Goal: Task Accomplishment & Management: Complete application form

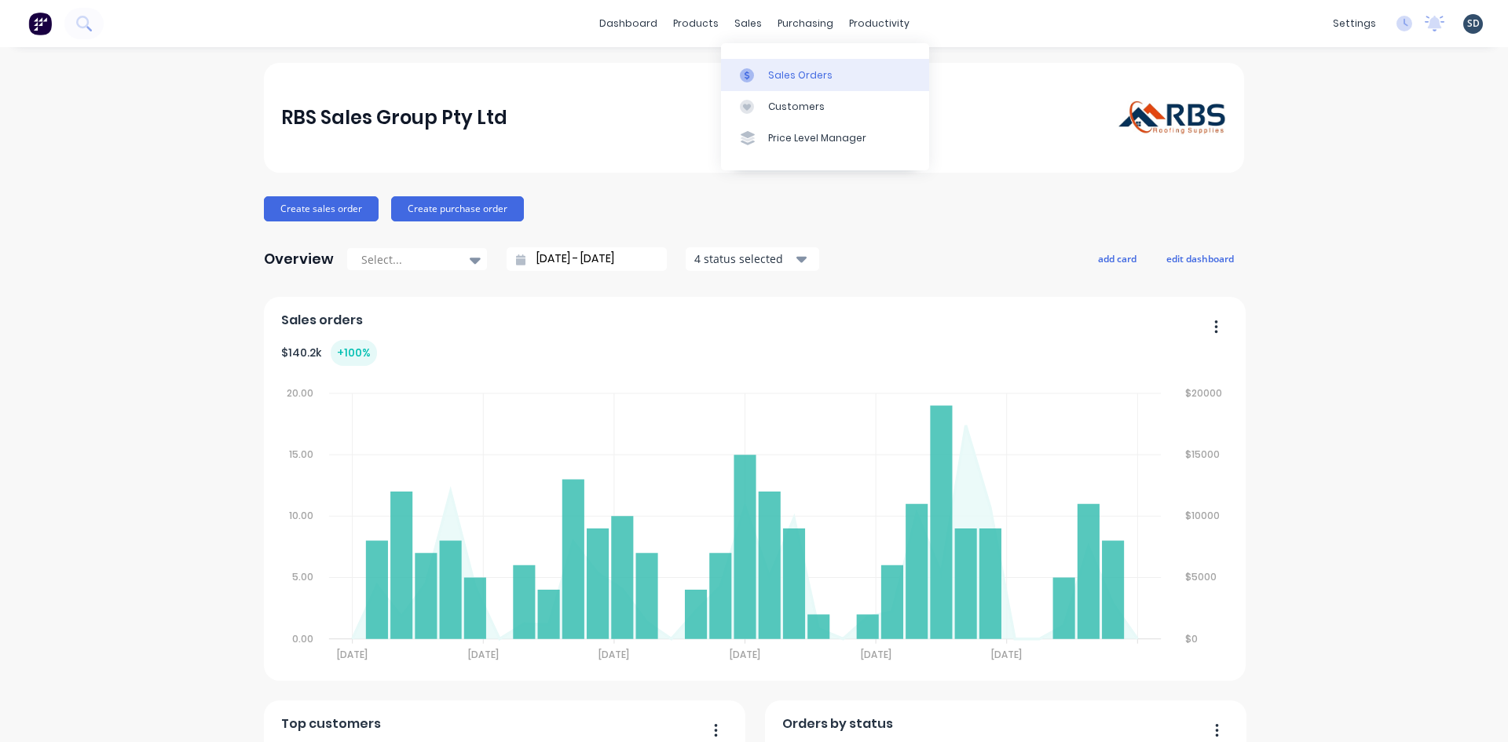
click at [786, 72] on div "Sales Orders" at bounding box center [800, 75] width 64 height 14
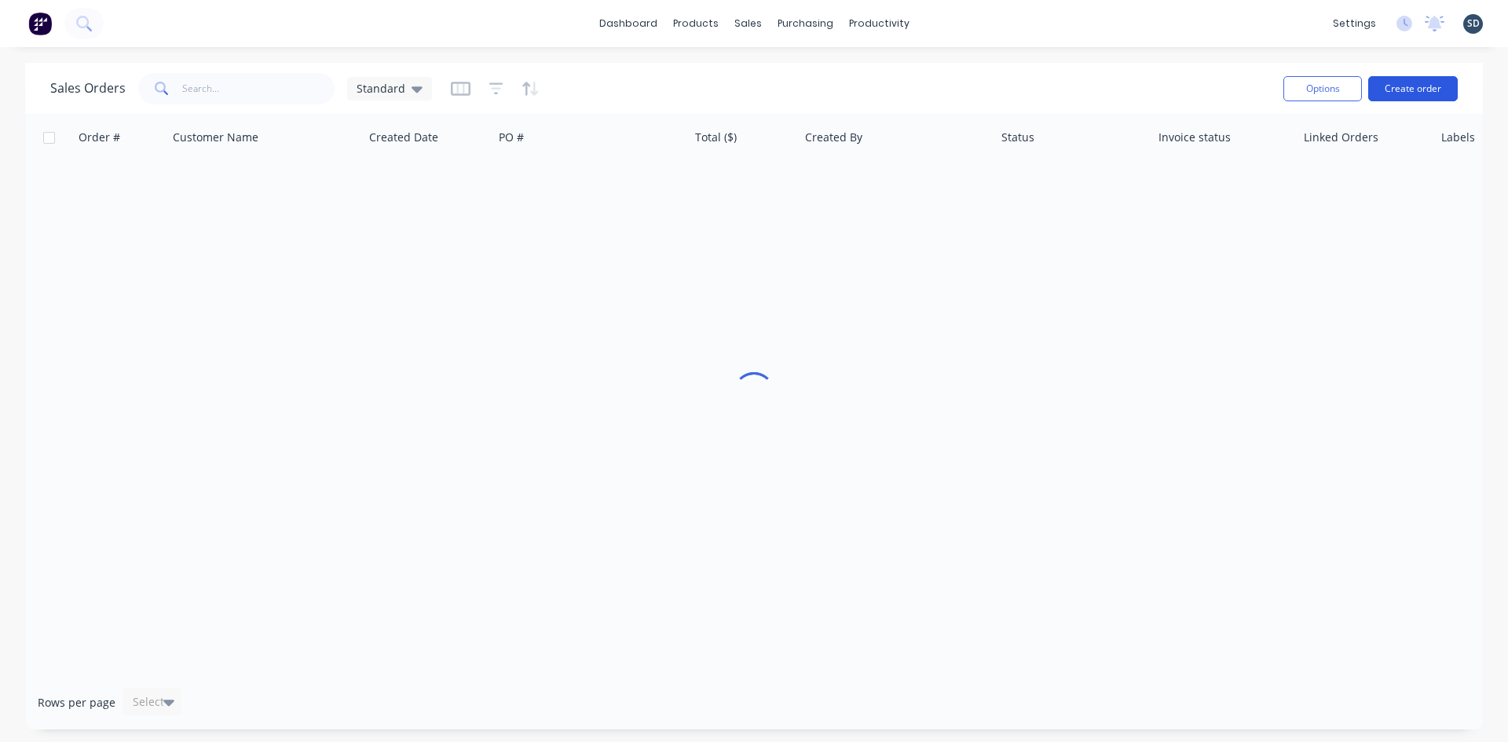
click at [1415, 87] on button "Create order" at bounding box center [1413, 88] width 90 height 25
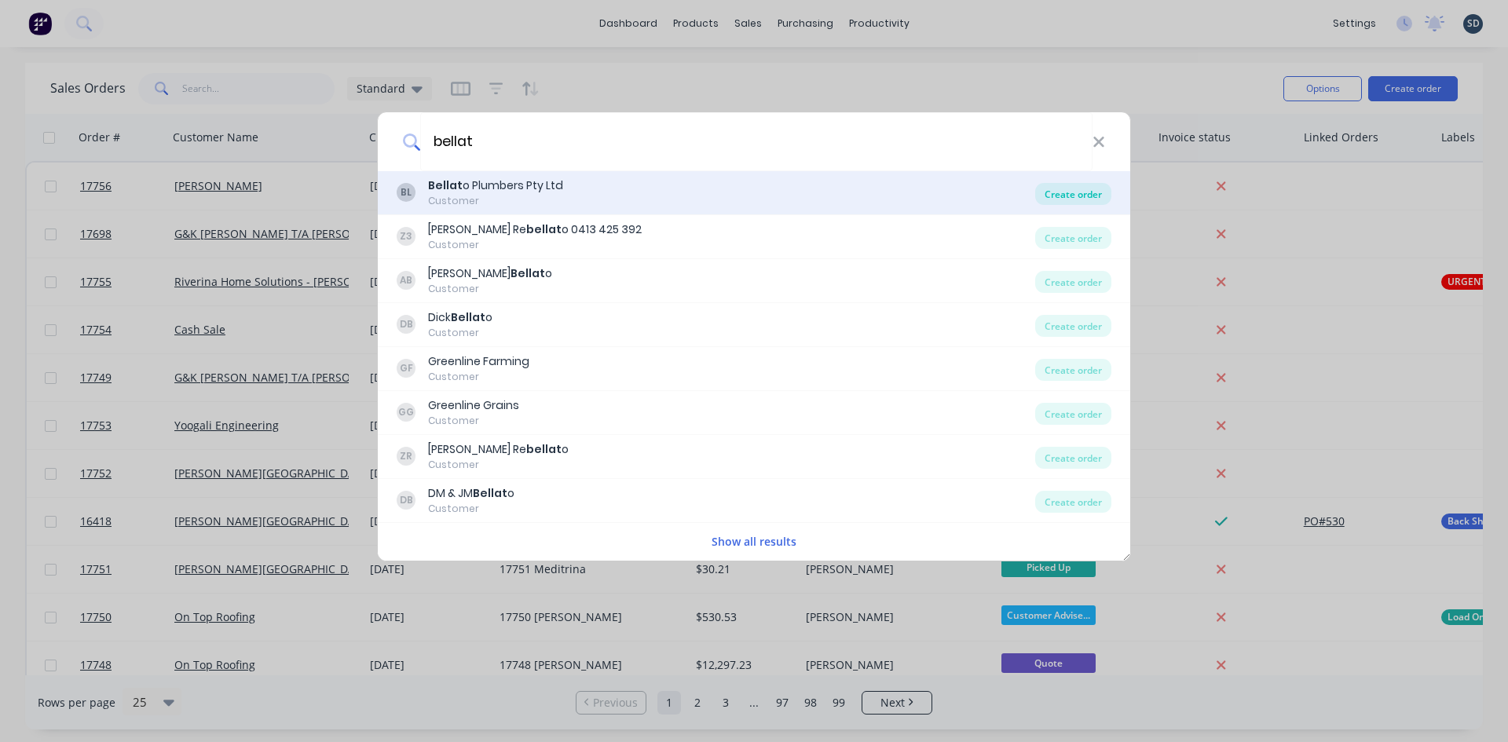
type input "bellat"
click at [1079, 195] on div "Create order" at bounding box center [1073, 194] width 76 height 22
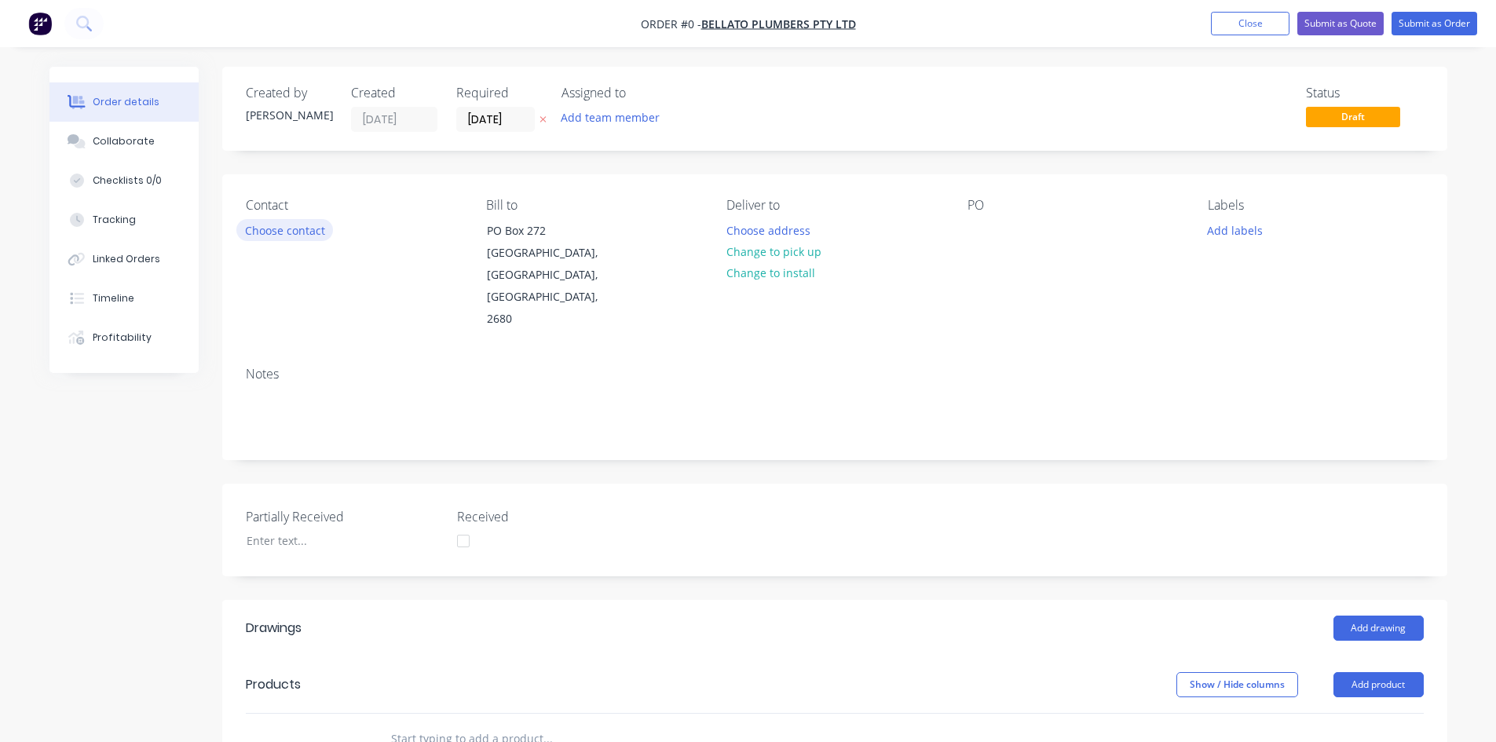
click at [281, 229] on button "Choose contact" at bounding box center [284, 229] width 97 height 21
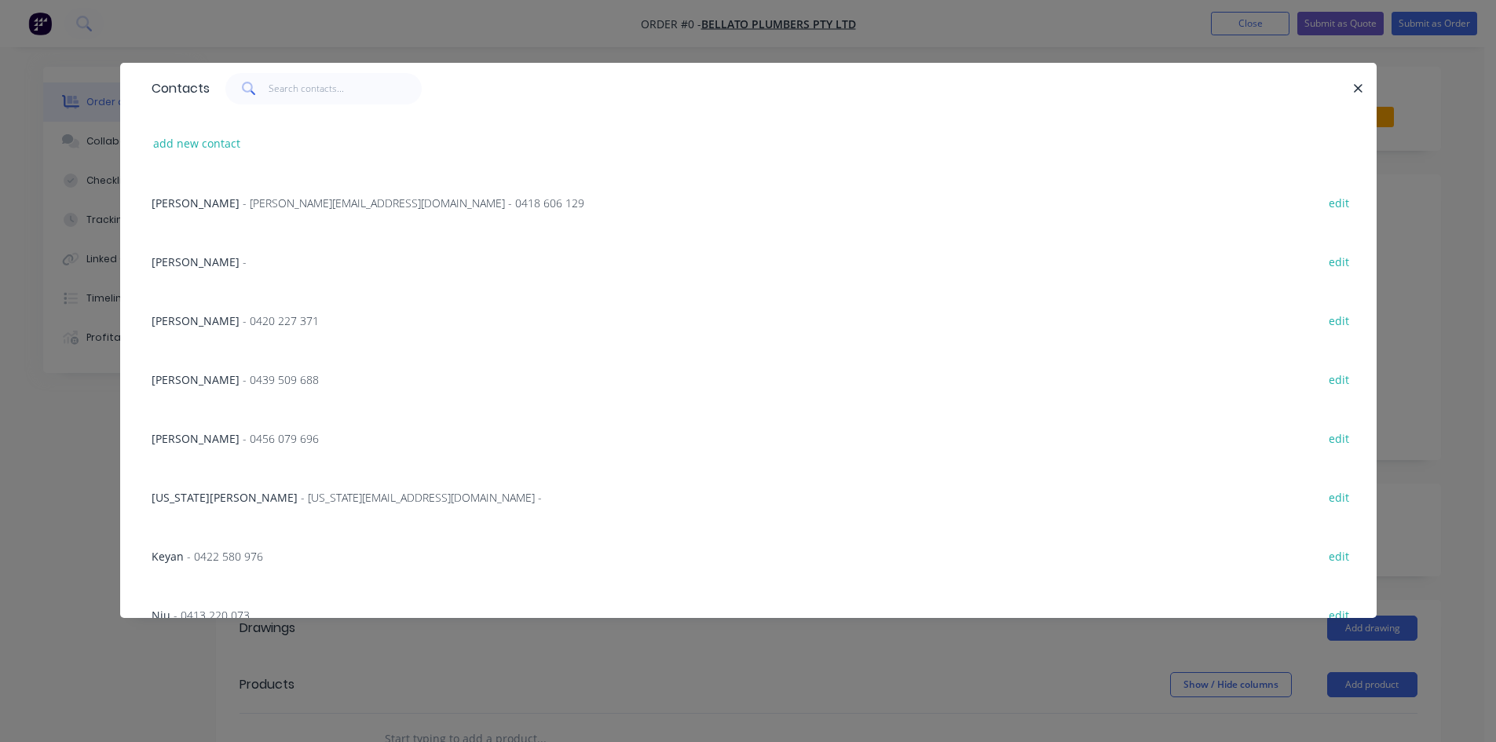
click at [265, 207] on span "- [PERSON_NAME][EMAIL_ADDRESS][DOMAIN_NAME] - 0418 606 129" at bounding box center [414, 203] width 342 height 15
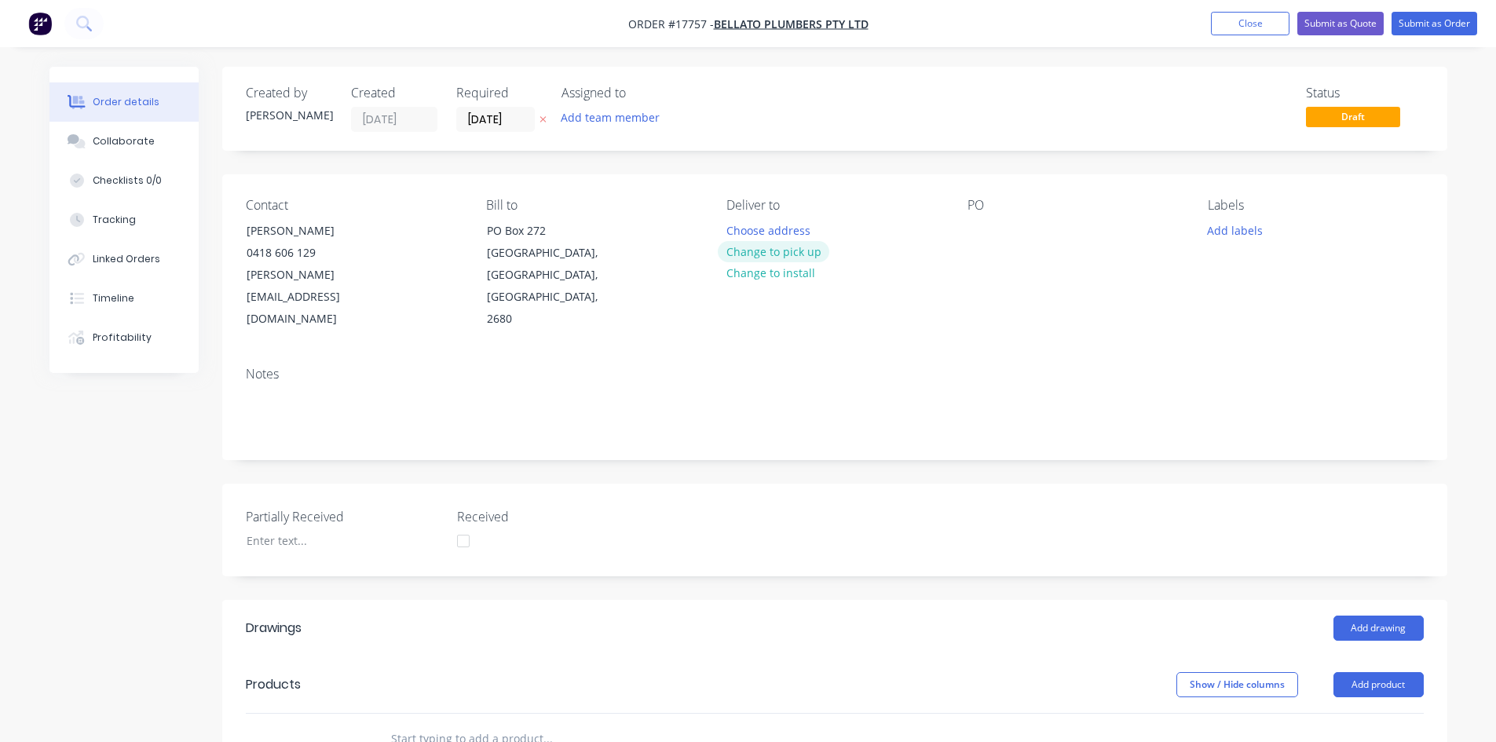
click at [800, 253] on button "Change to pick up" at bounding box center [774, 251] width 112 height 21
click at [979, 232] on div at bounding box center [980, 230] width 25 height 23
click at [961, 354] on div "Notes" at bounding box center [834, 406] width 1225 height 105
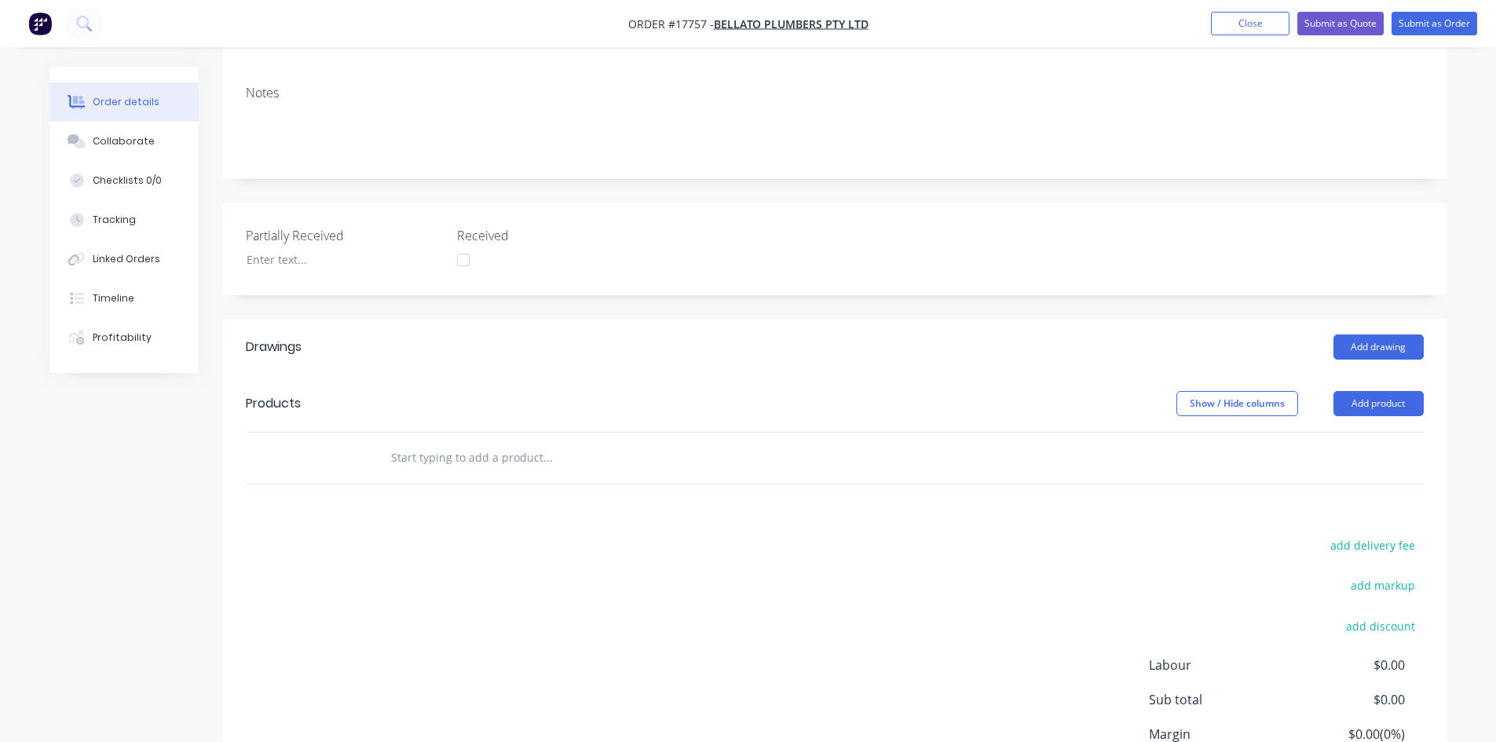
scroll to position [380, 0]
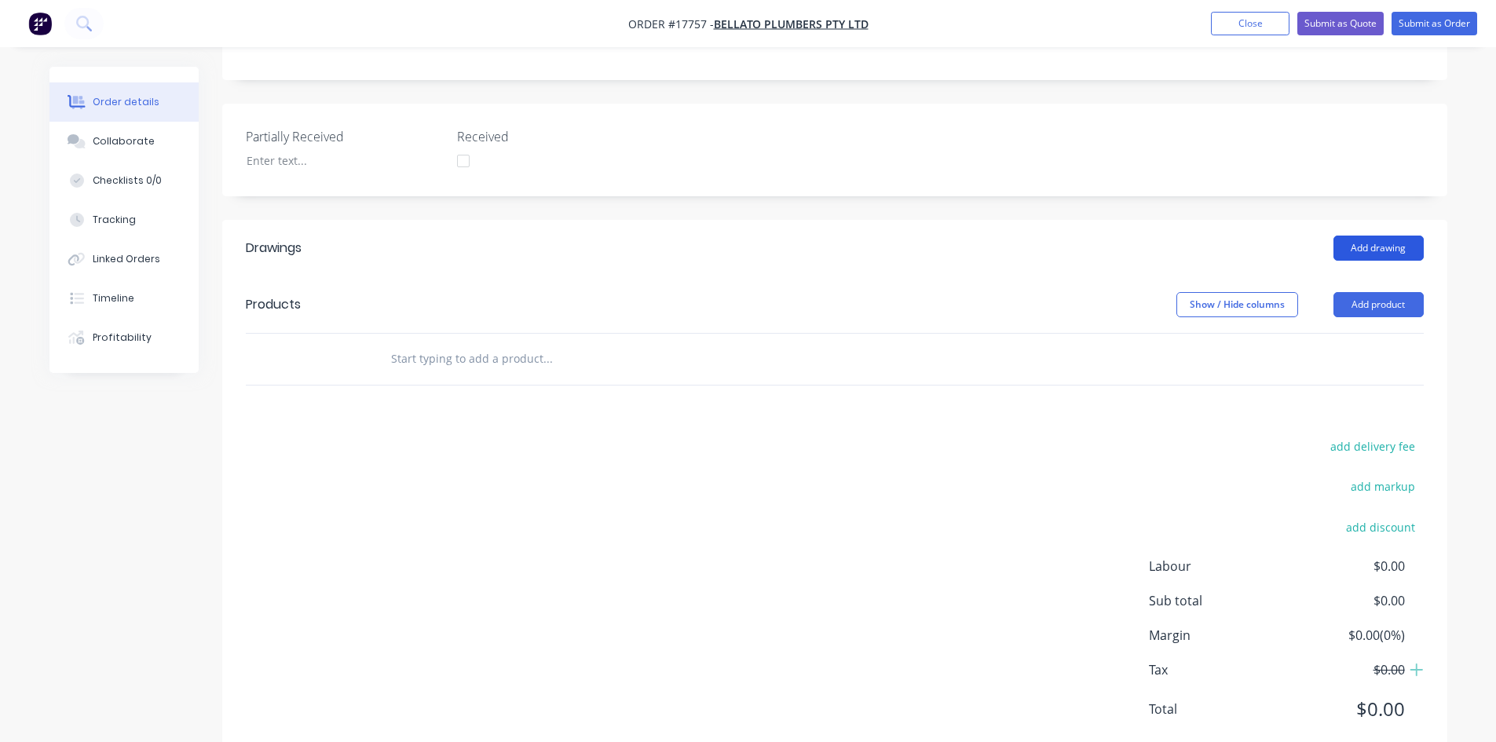
click at [1393, 236] on button "Add drawing" at bounding box center [1379, 248] width 90 height 25
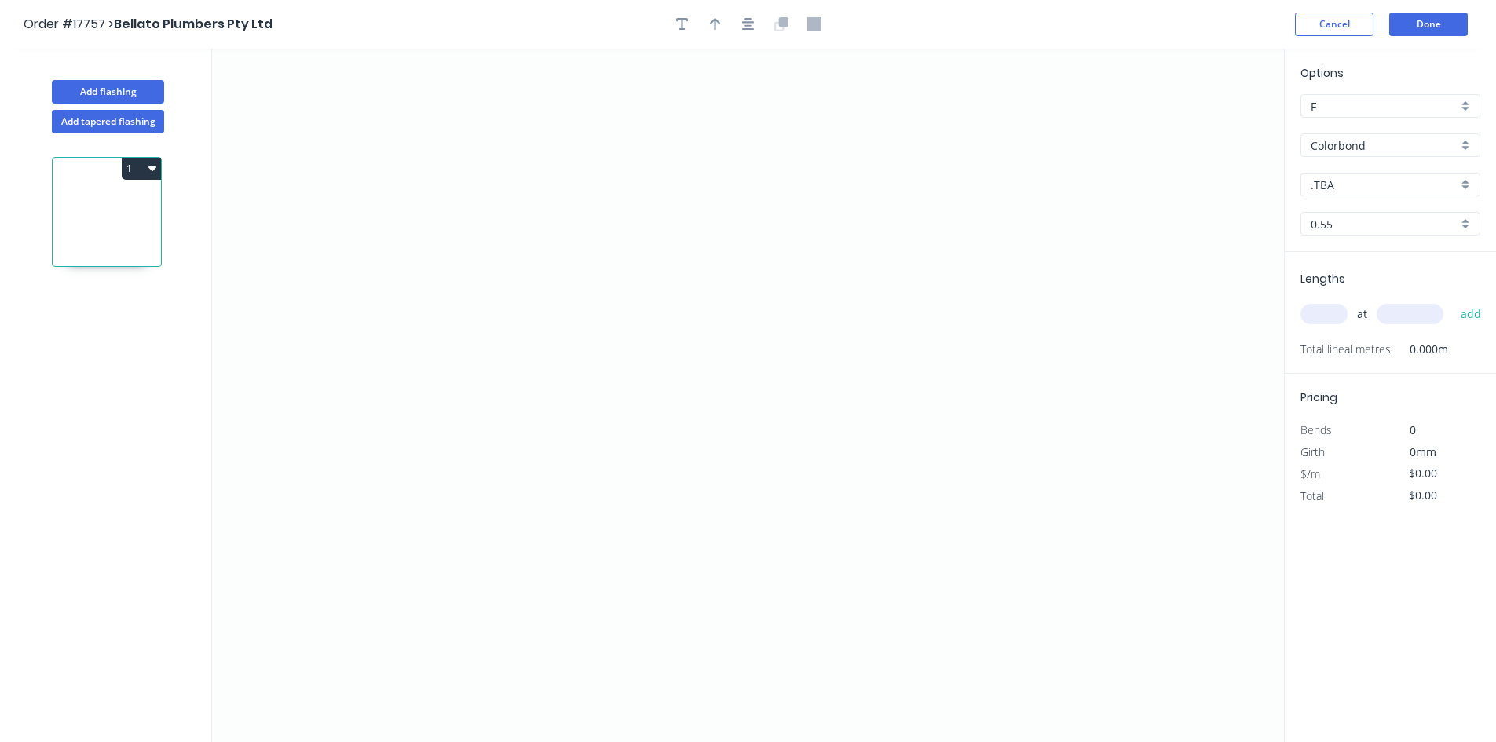
click at [1399, 192] on input ".TBA" at bounding box center [1384, 185] width 147 height 16
click at [1375, 291] on div "Surfmist" at bounding box center [1390, 293] width 178 height 27
type input "Surfmist"
click at [390, 591] on icon "0" at bounding box center [748, 396] width 1072 height 694
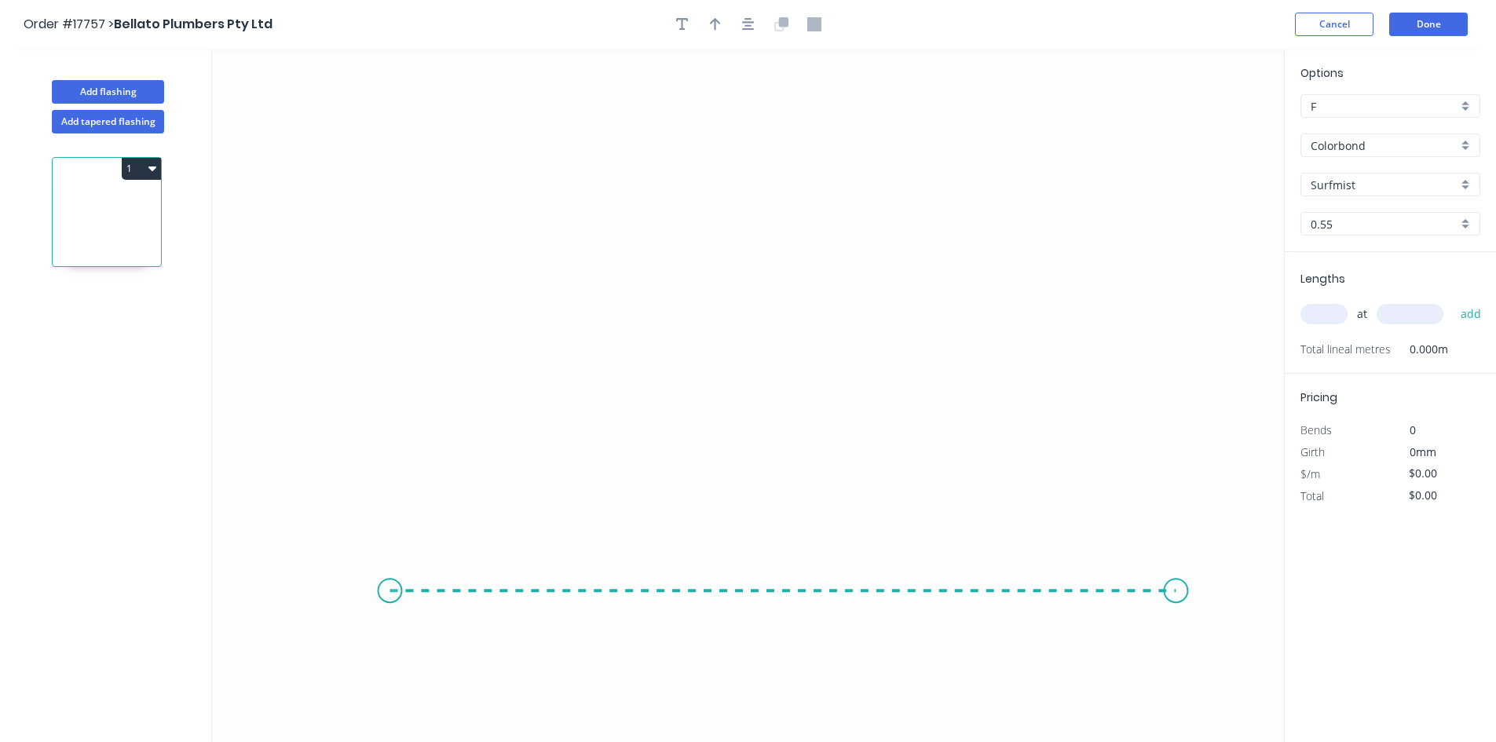
click at [1177, 592] on icon "0" at bounding box center [748, 396] width 1072 height 694
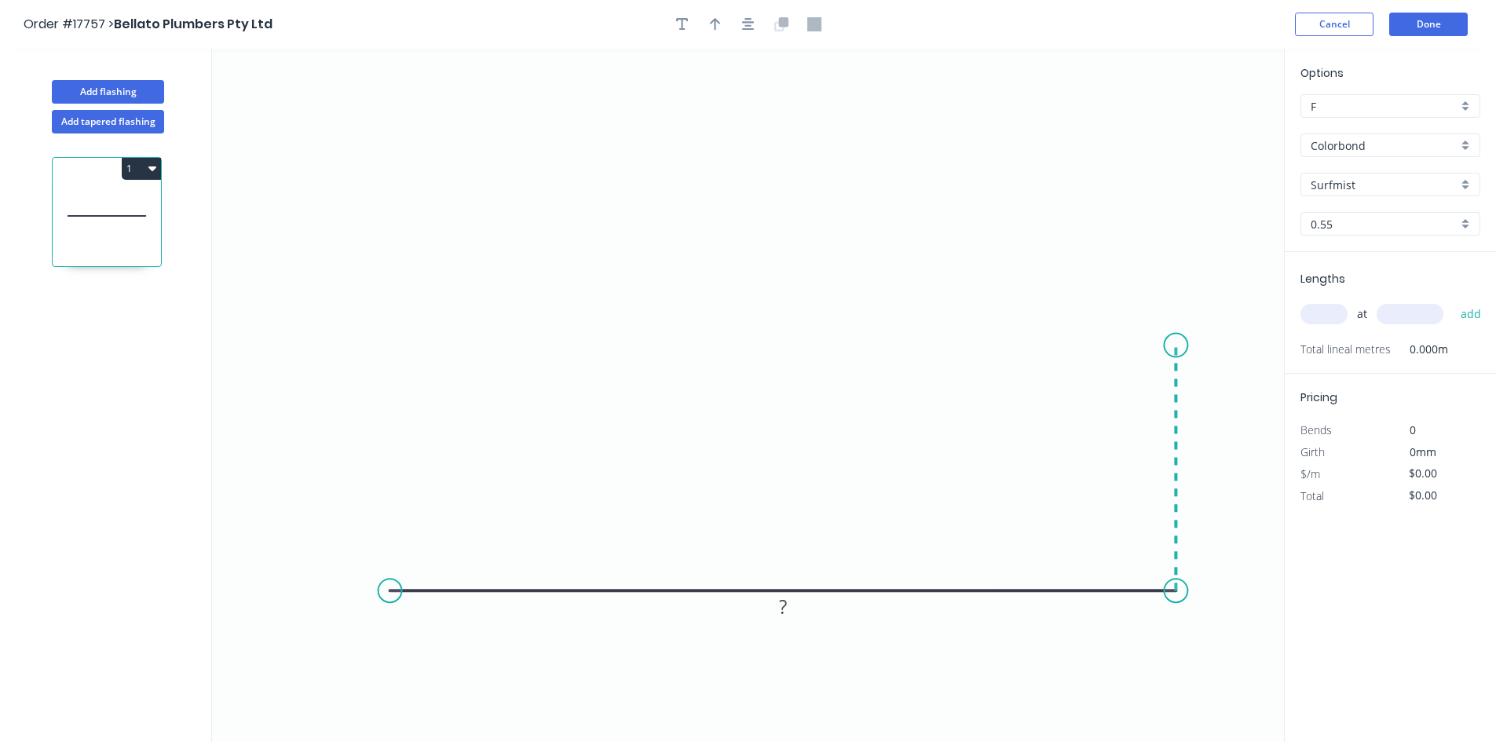
click at [1173, 346] on icon "0 ?" at bounding box center [748, 396] width 1072 height 694
click at [384, 587] on circle at bounding box center [391, 591] width 24 height 24
click at [390, 342] on icon "0 ? ?" at bounding box center [748, 396] width 1072 height 694
click at [1199, 461] on tspan "?" at bounding box center [1199, 461] width 8 height 26
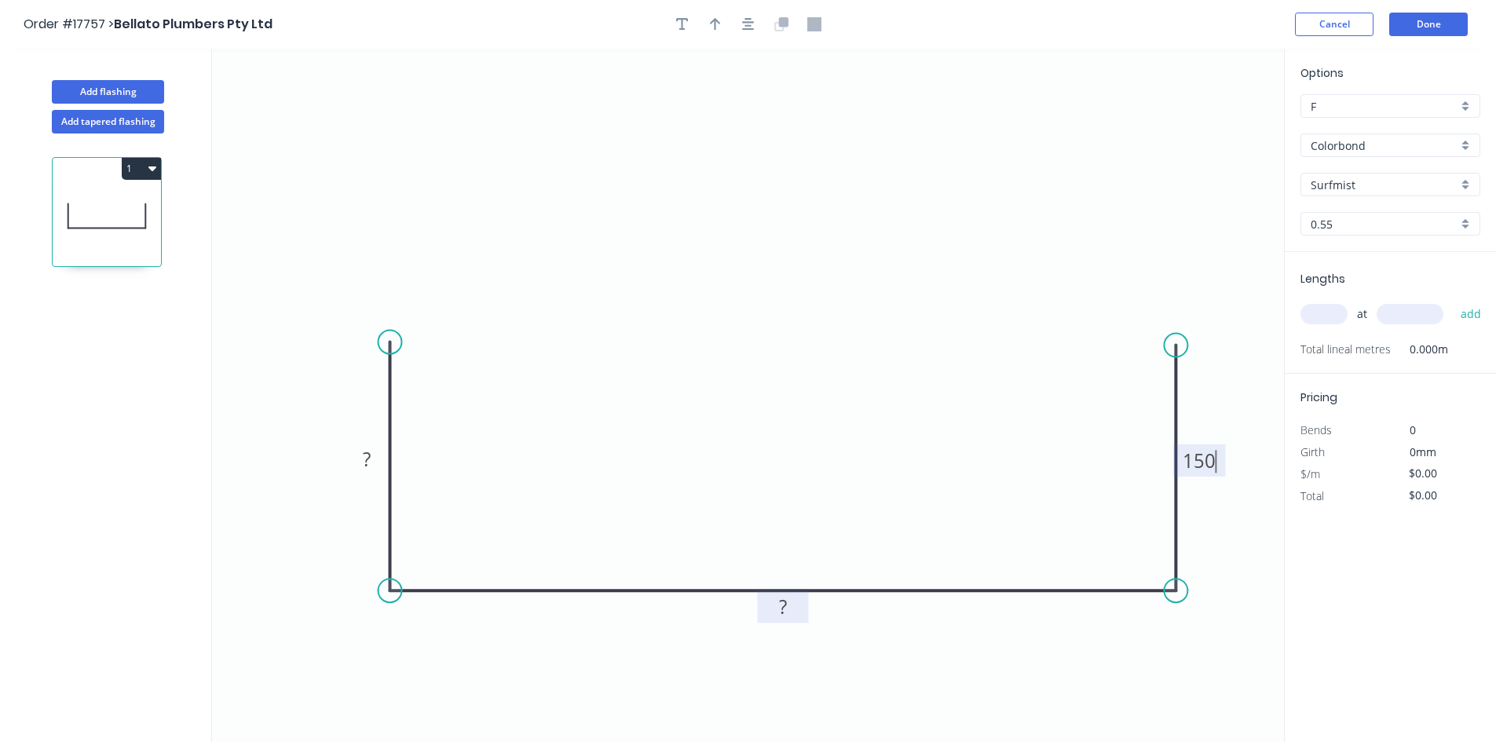
click at [797, 607] on rect at bounding box center [782, 607] width 51 height 32
click at [784, 608] on tspan "?" at bounding box center [782, 607] width 8 height 26
click at [368, 452] on tspan "?" at bounding box center [367, 459] width 8 height 26
click at [721, 207] on icon "0 150 550 150" at bounding box center [748, 396] width 1072 height 694
type input "$37.32"
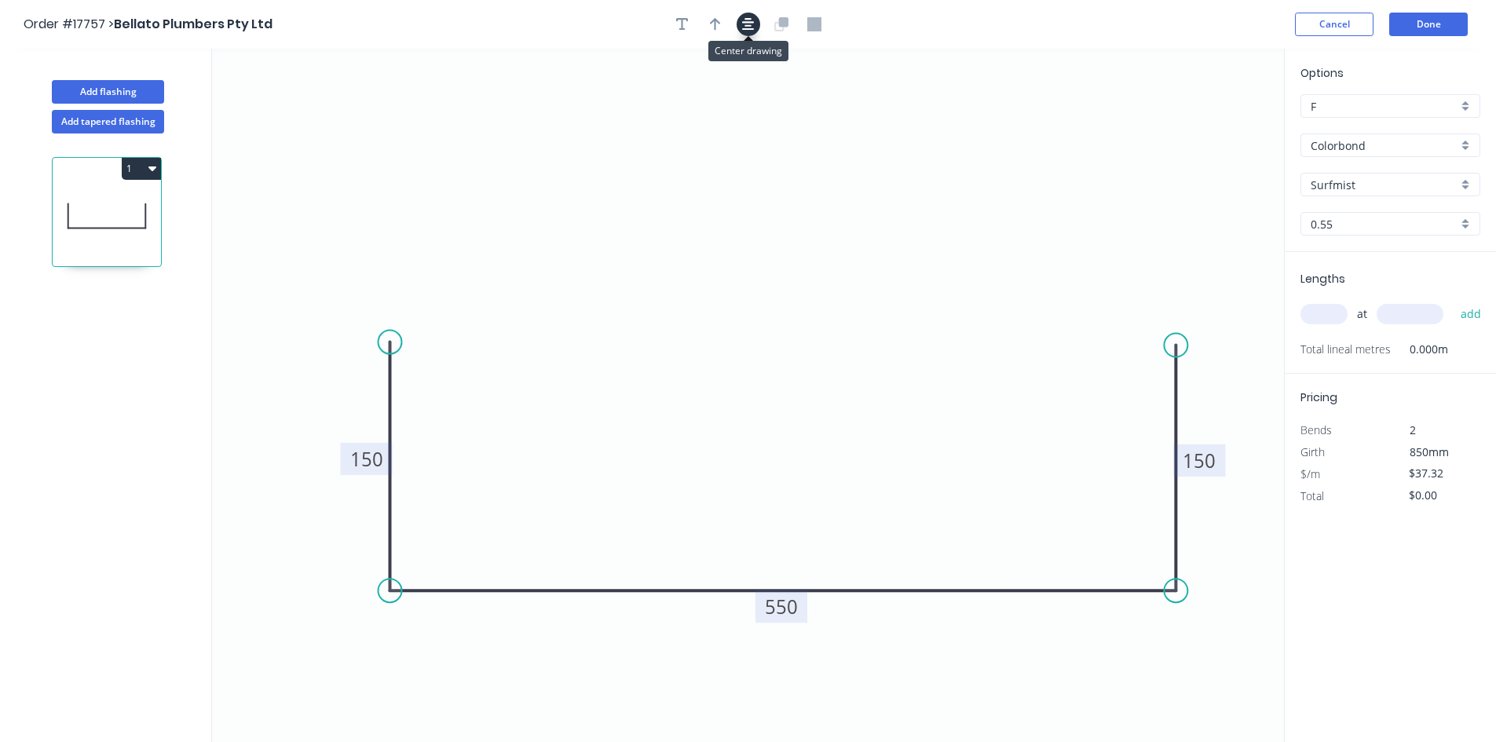
click at [742, 17] on icon "button" at bounding box center [748, 24] width 13 height 14
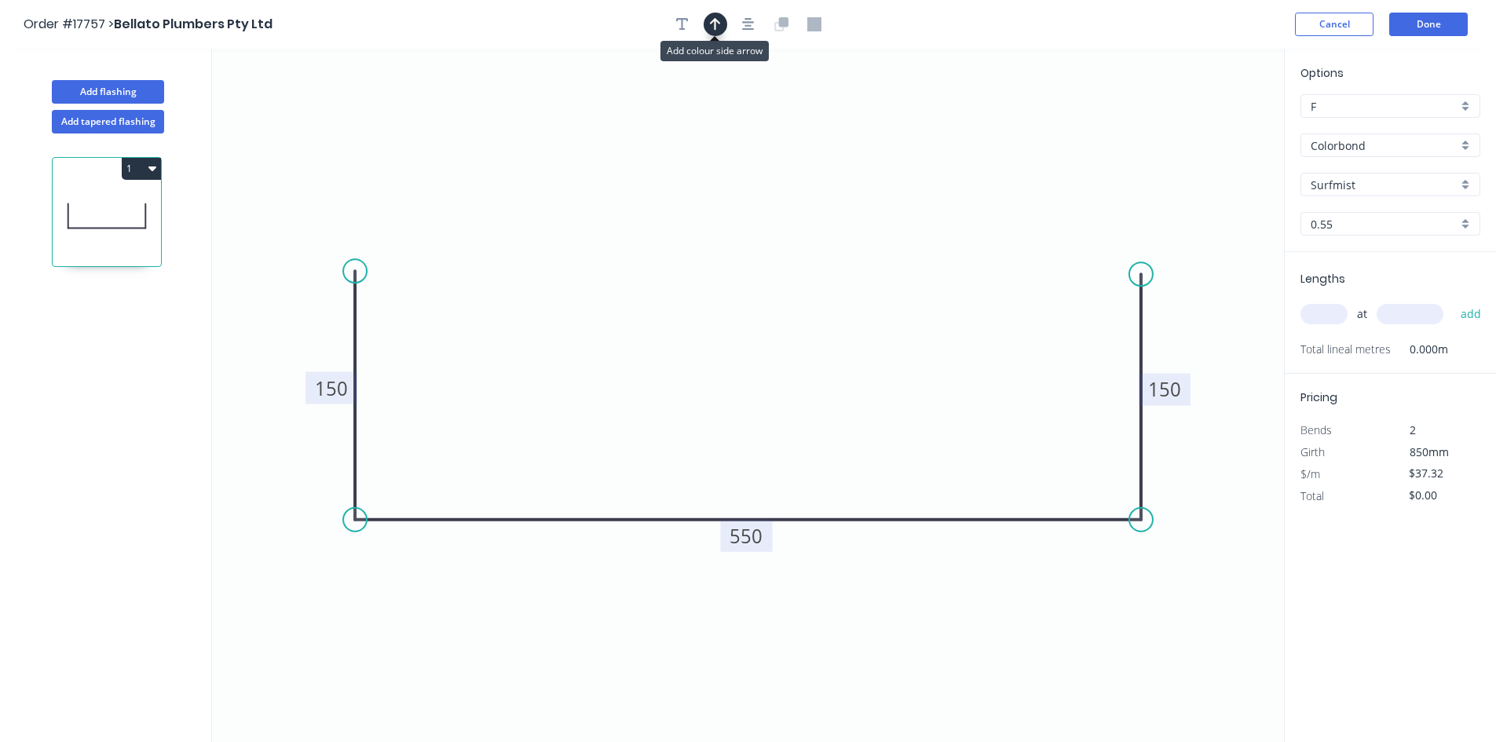
click at [714, 21] on icon "button" at bounding box center [715, 24] width 11 height 13
drag, startPoint x: 1207, startPoint y: 125, endPoint x: 814, endPoint y: 276, distance: 420.9
click at [814, 276] on icon at bounding box center [814, 258] width 14 height 50
click at [1323, 311] on input "text" at bounding box center [1324, 314] width 47 height 20
type input "1"
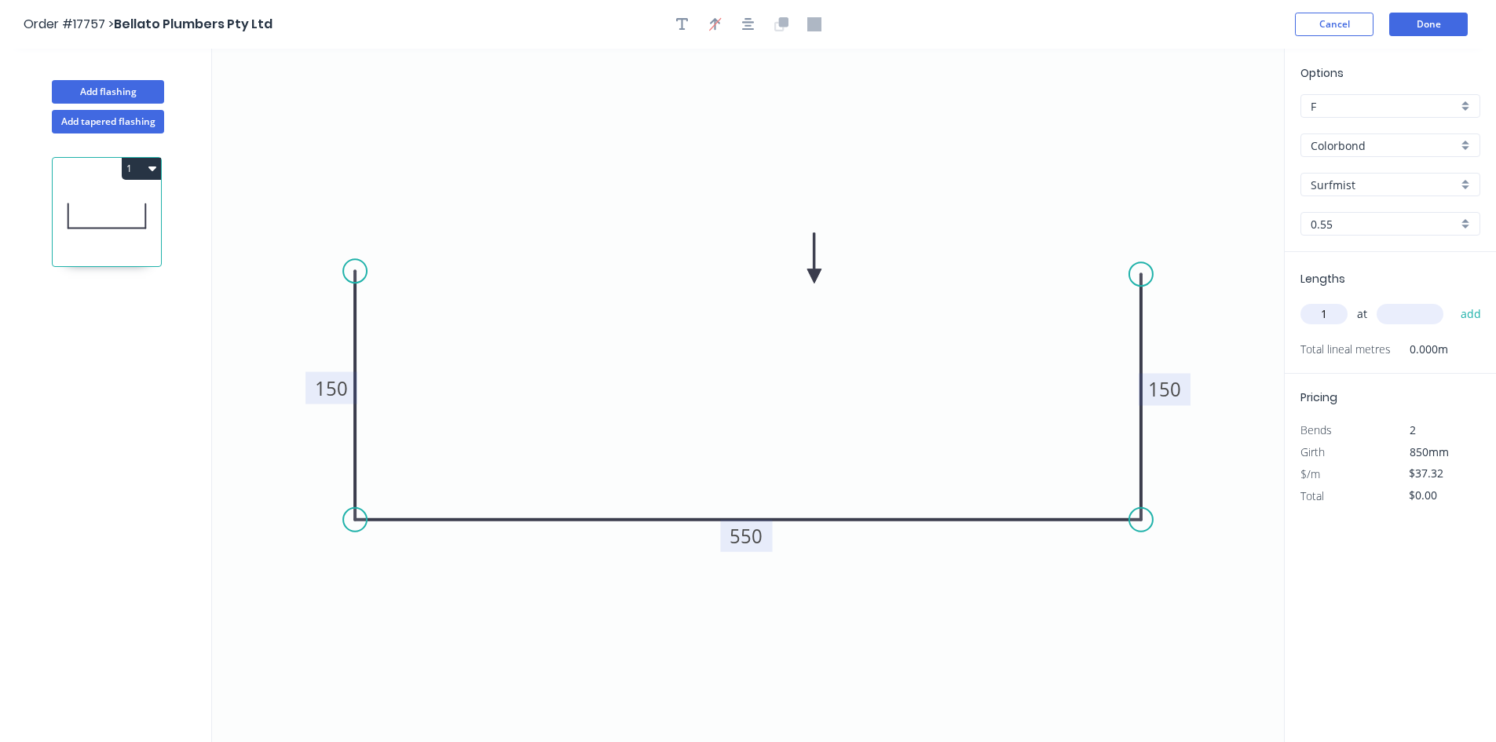
click at [1419, 318] on input "text" at bounding box center [1410, 314] width 67 height 20
type input "8000"
click at [1461, 314] on button "add" at bounding box center [1471, 314] width 37 height 27
type input "$298.56"
click at [124, 92] on button "Add flashing" at bounding box center [108, 92] width 112 height 24
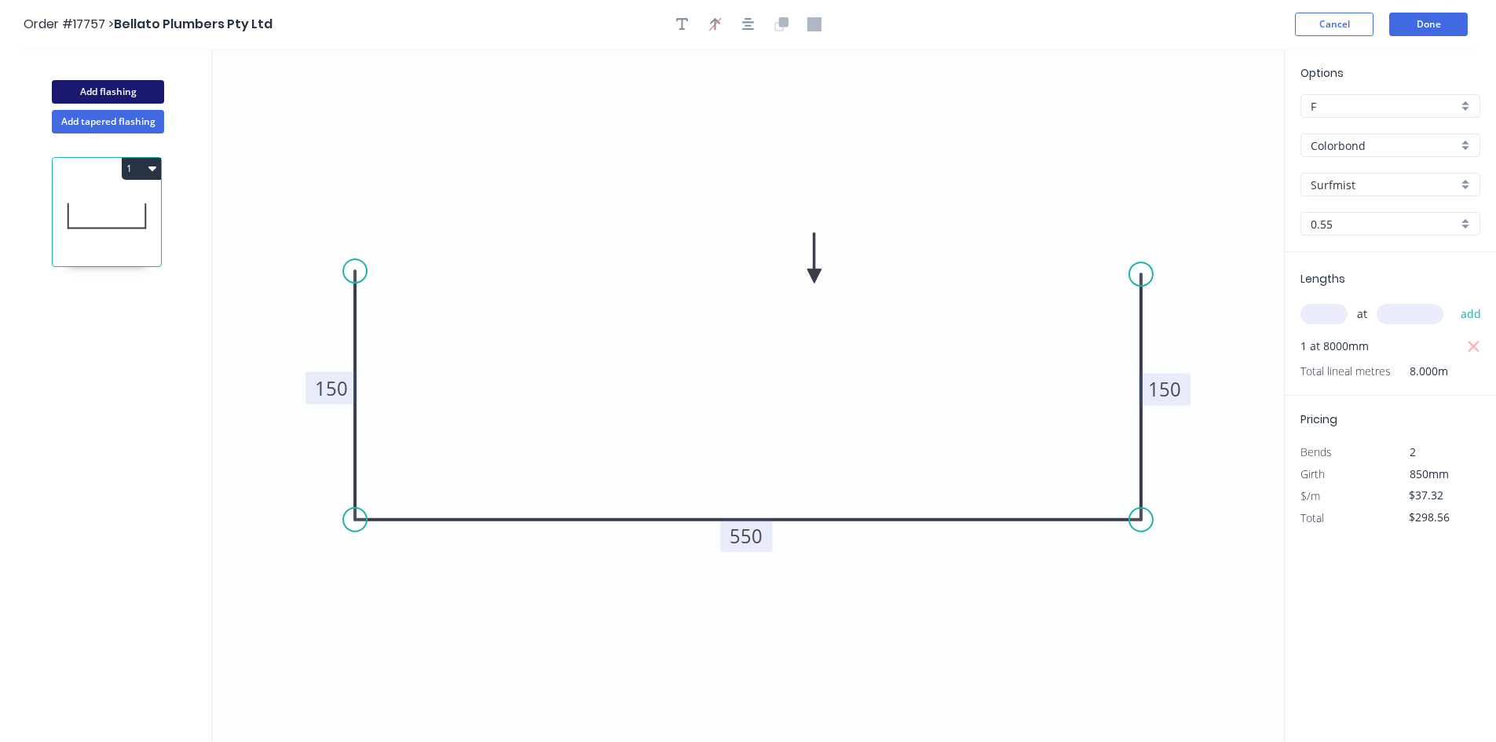
type input "$0.00"
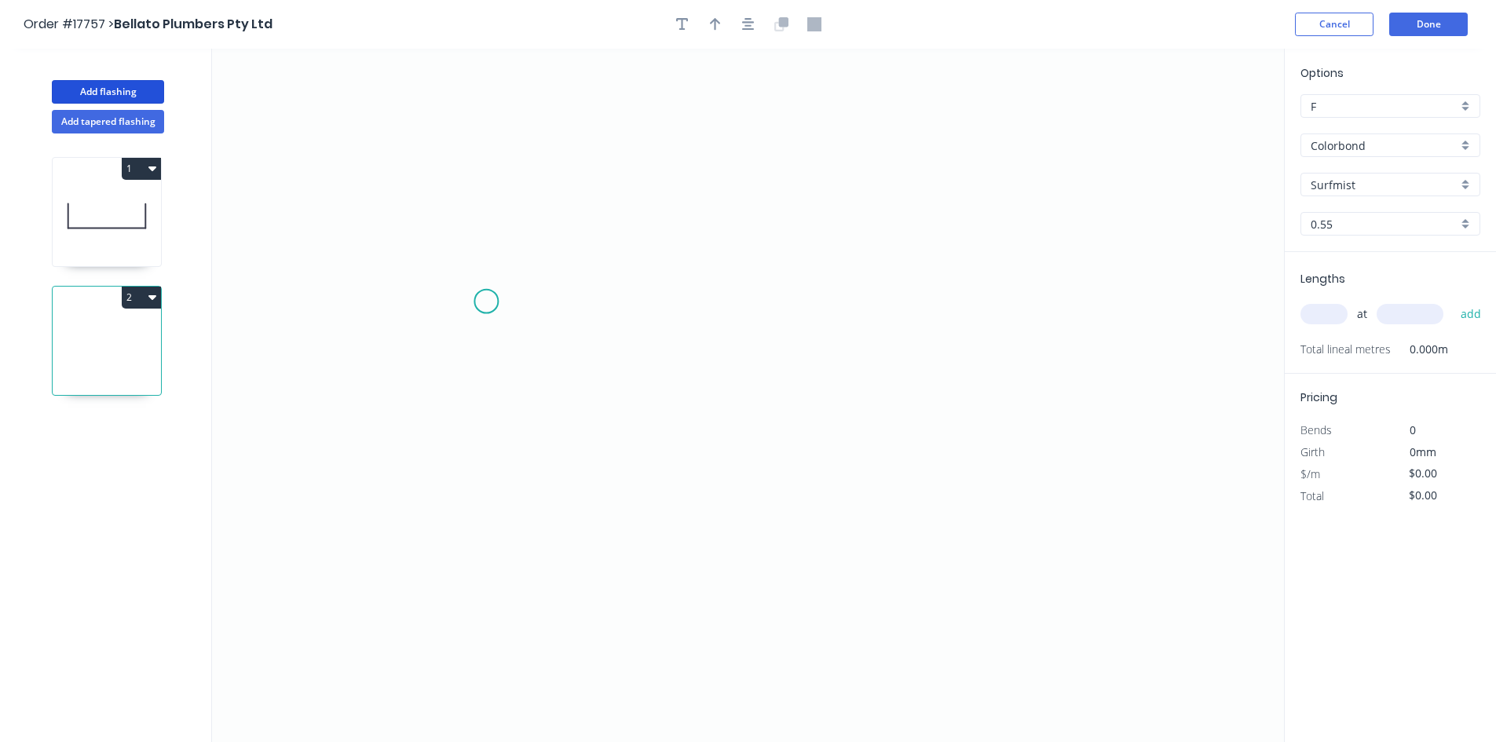
click at [486, 302] on icon "0" at bounding box center [748, 396] width 1072 height 694
click at [1155, 320] on icon "0" at bounding box center [748, 396] width 1072 height 694
click at [1173, 343] on icon "0 ?" at bounding box center [748, 396] width 1072 height 694
click at [481, 298] on circle at bounding box center [486, 302] width 24 height 24
click at [469, 344] on icon "0 ? ? ? º" at bounding box center [748, 396] width 1072 height 694
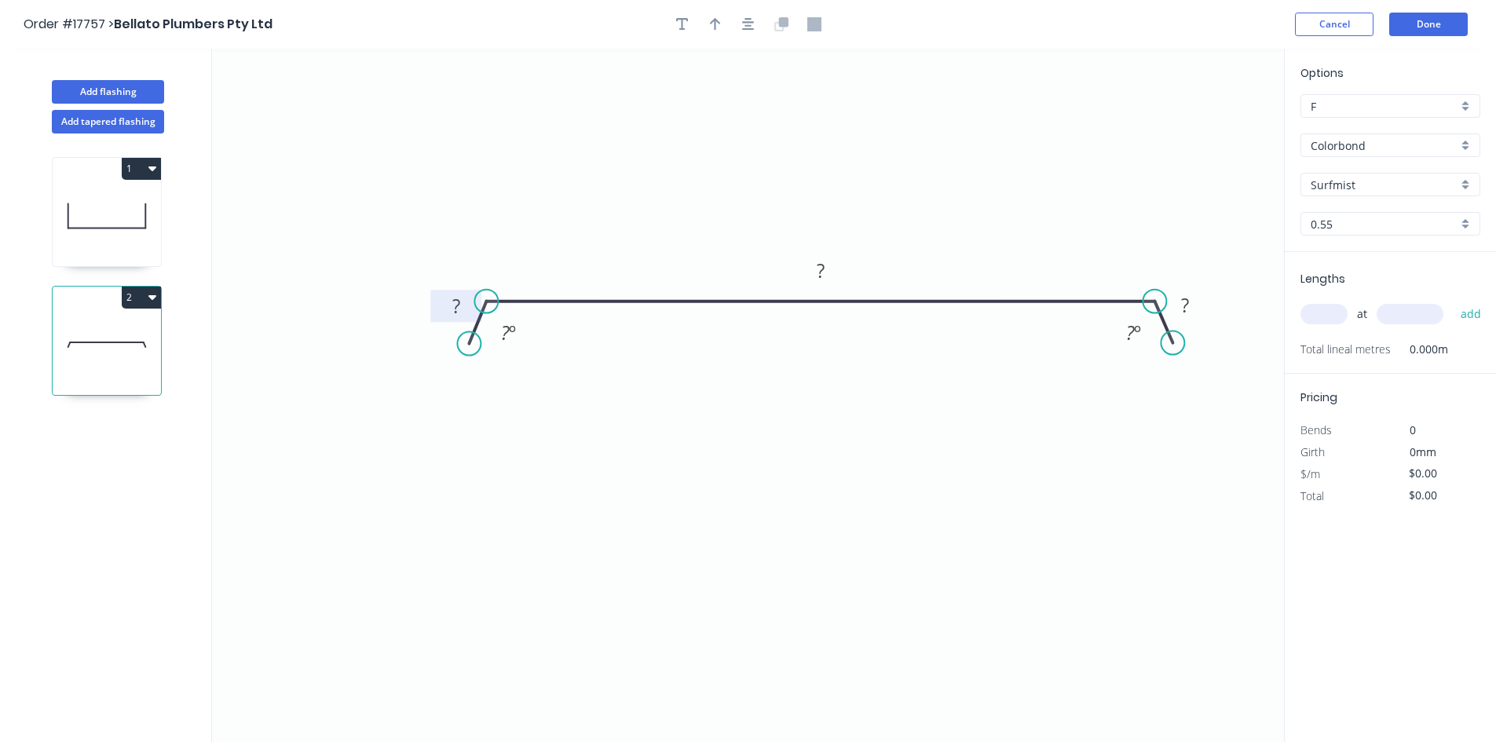
click at [467, 306] on rect at bounding box center [456, 307] width 31 height 22
click at [509, 327] on tspan "º" at bounding box center [512, 333] width 7 height 26
click at [1136, 335] on tspan "º" at bounding box center [1137, 333] width 7 height 26
click at [1197, 300] on rect at bounding box center [1184, 306] width 31 height 22
click at [826, 268] on rect at bounding box center [820, 272] width 31 height 22
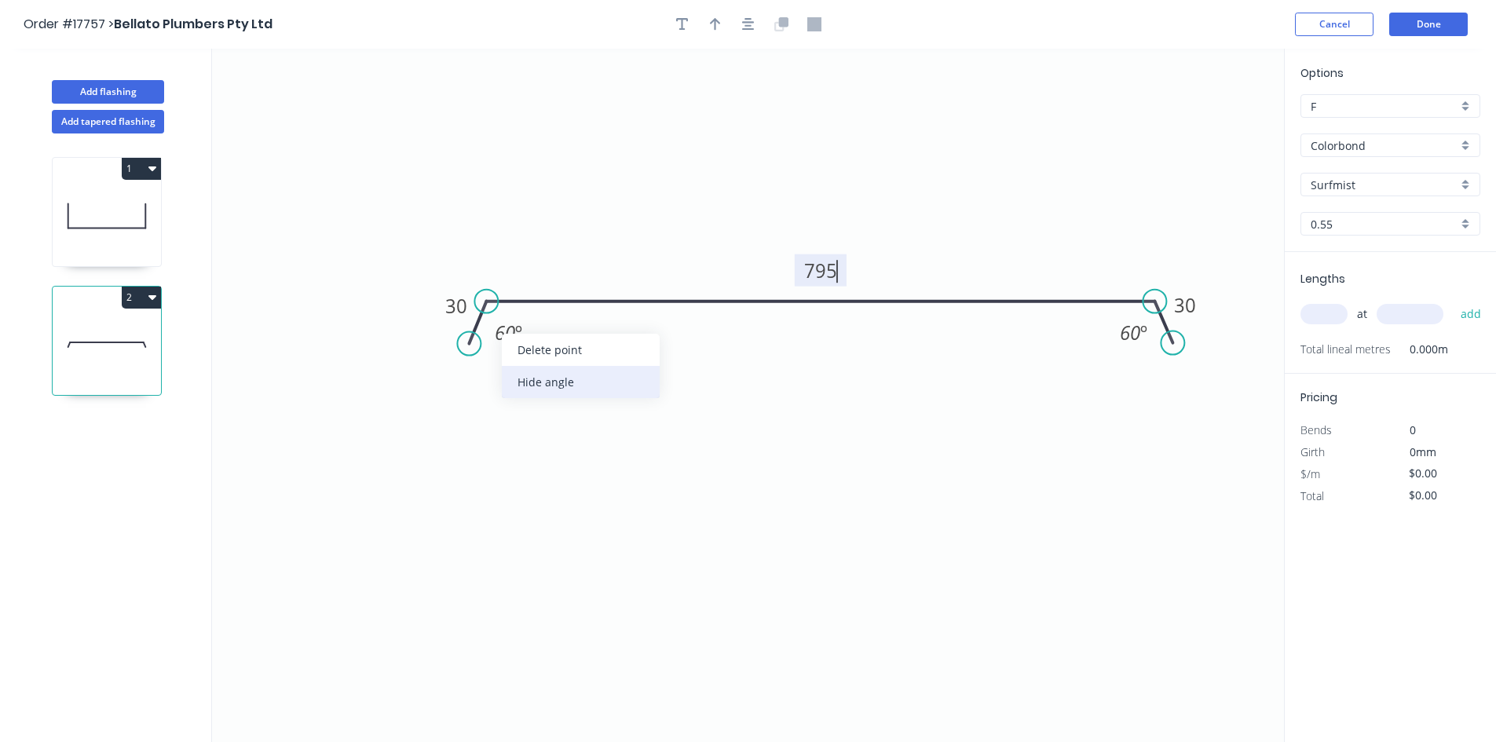
click at [539, 372] on div "Hide angle" at bounding box center [581, 382] width 158 height 32
type input "$37.32"
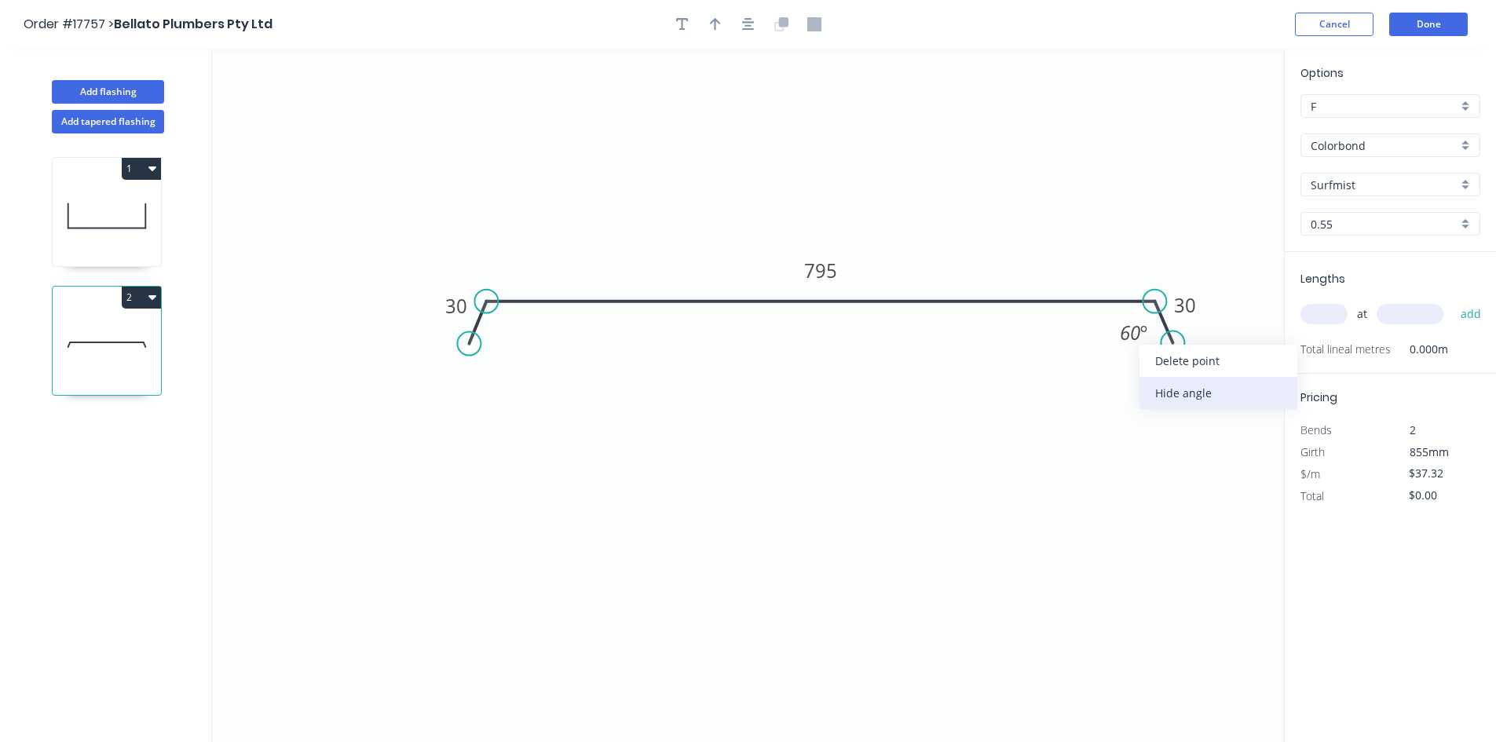
click at [1170, 387] on div "Hide angle" at bounding box center [1219, 393] width 158 height 32
click at [743, 19] on icon "button" at bounding box center [748, 24] width 13 height 14
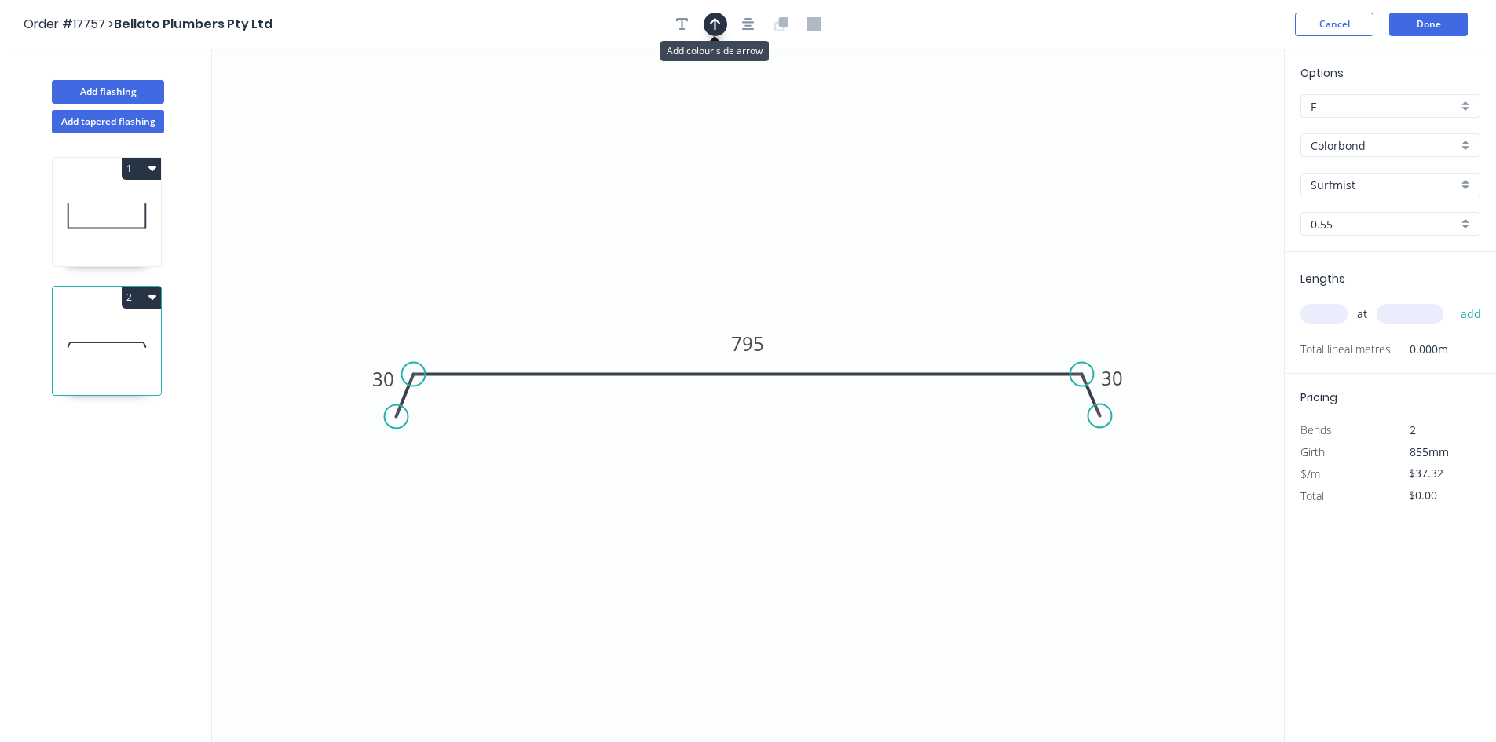
click at [712, 27] on icon "button" at bounding box center [715, 24] width 11 height 14
drag, startPoint x: 1202, startPoint y: 126, endPoint x: 942, endPoint y: 328, distance: 329.8
click at [942, 328] on icon at bounding box center [942, 310] width 14 height 50
click at [1324, 313] on input "text" at bounding box center [1324, 314] width 47 height 20
type input "1"
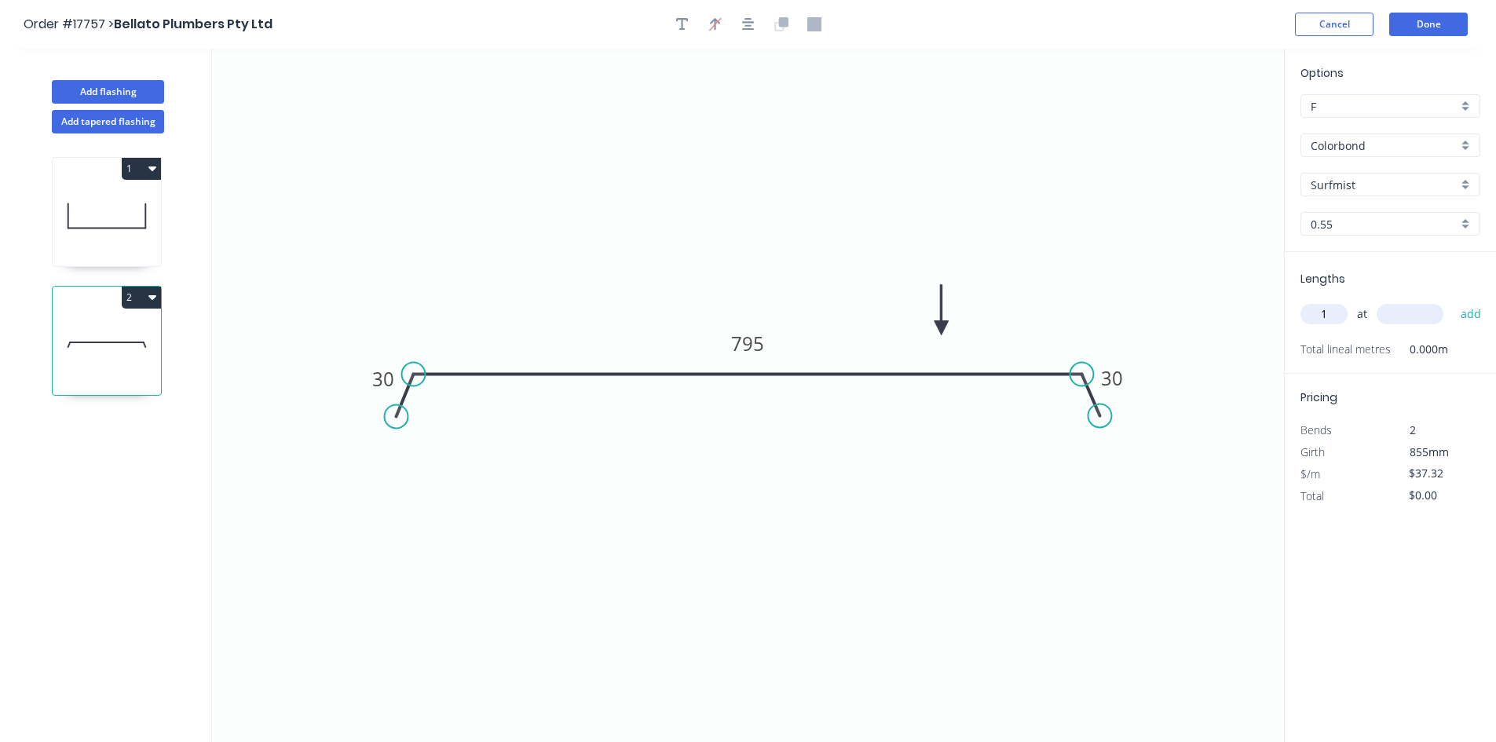
click at [1392, 313] on input "text" at bounding box center [1410, 314] width 67 height 20
type input "6500"
click at [1463, 315] on button "add" at bounding box center [1471, 314] width 37 height 27
type input "$242.58"
click at [1438, 26] on button "Done" at bounding box center [1428, 25] width 79 height 24
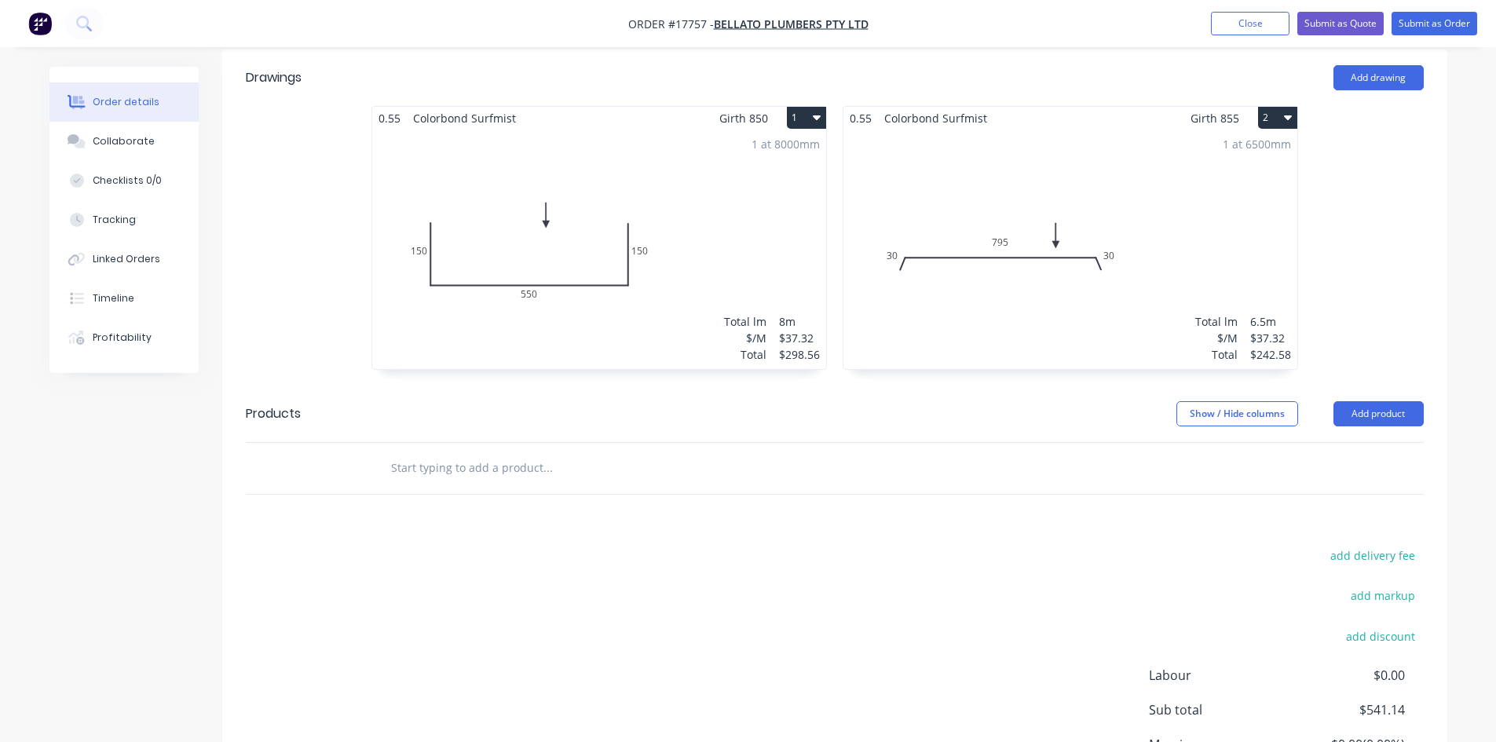
scroll to position [660, 0]
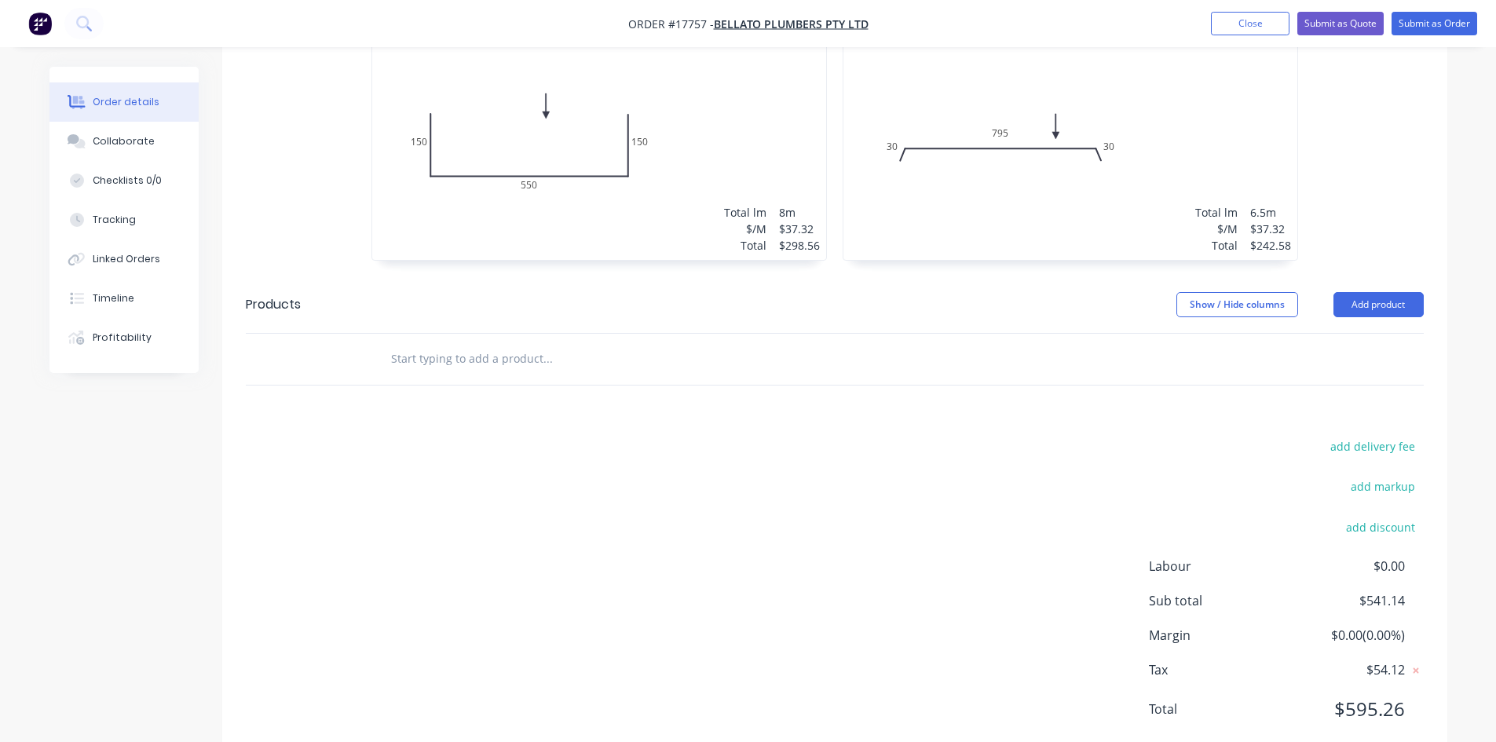
click at [474, 343] on input "text" at bounding box center [547, 358] width 314 height 31
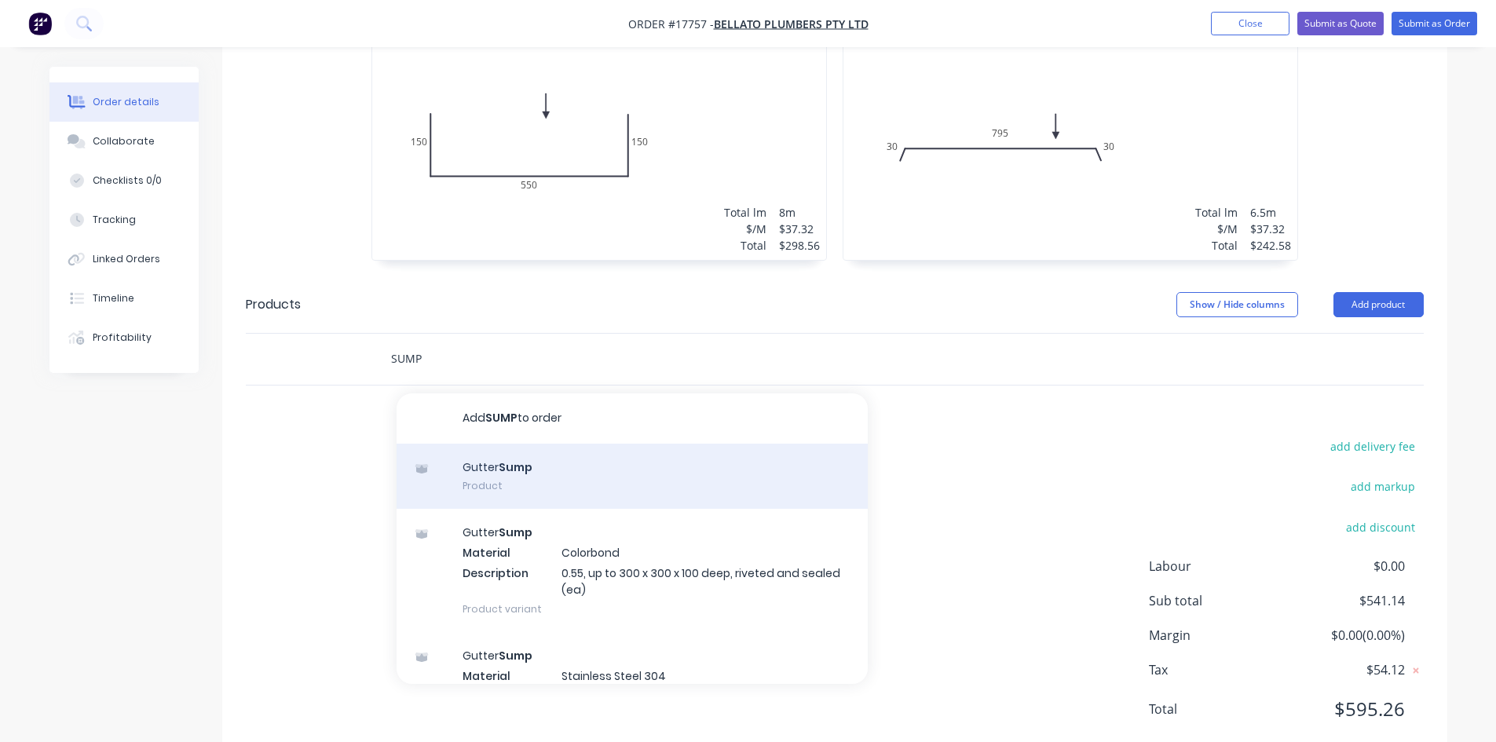
type input "SUMP"
click at [545, 444] on div "Gutter Sump Product" at bounding box center [632, 477] width 471 height 66
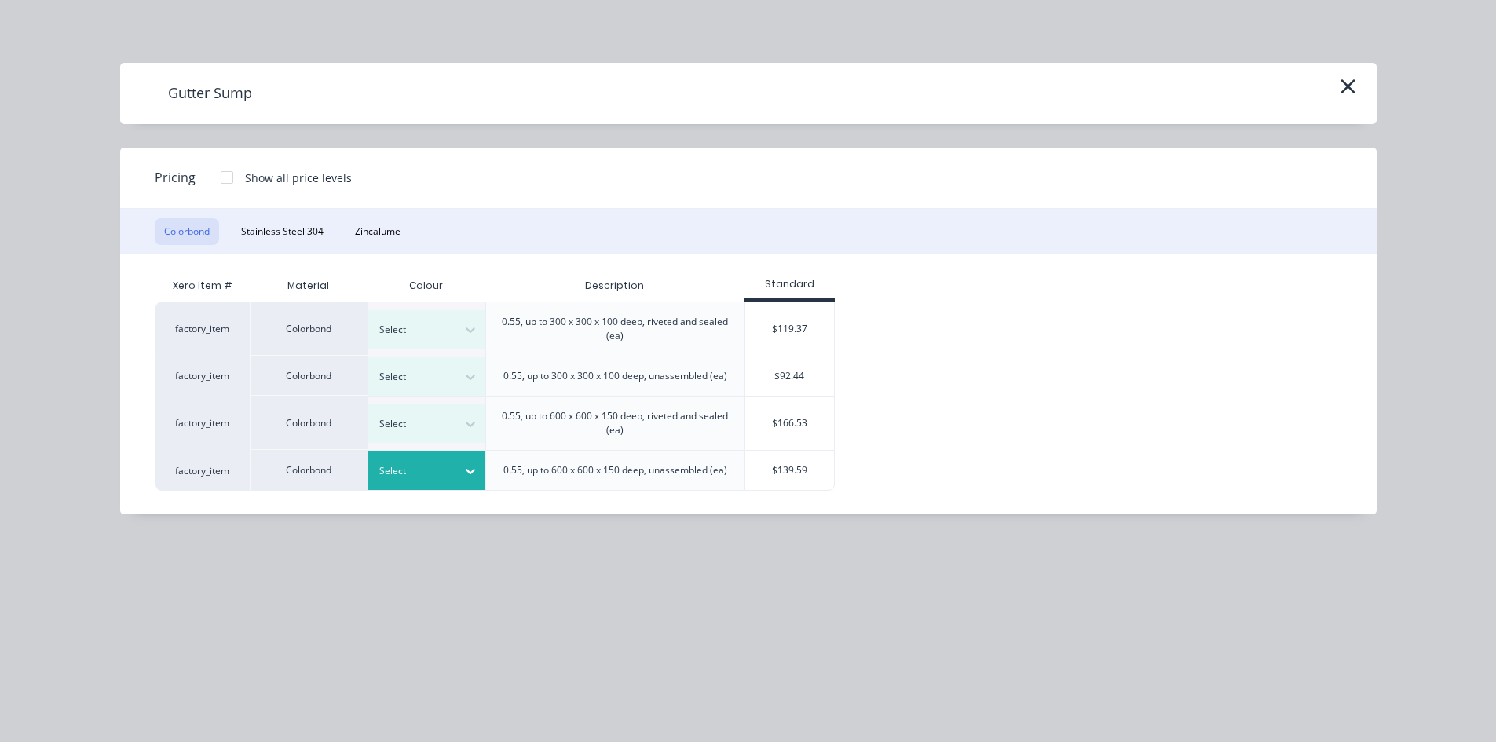
click at [463, 470] on icon at bounding box center [471, 471] width 16 height 16
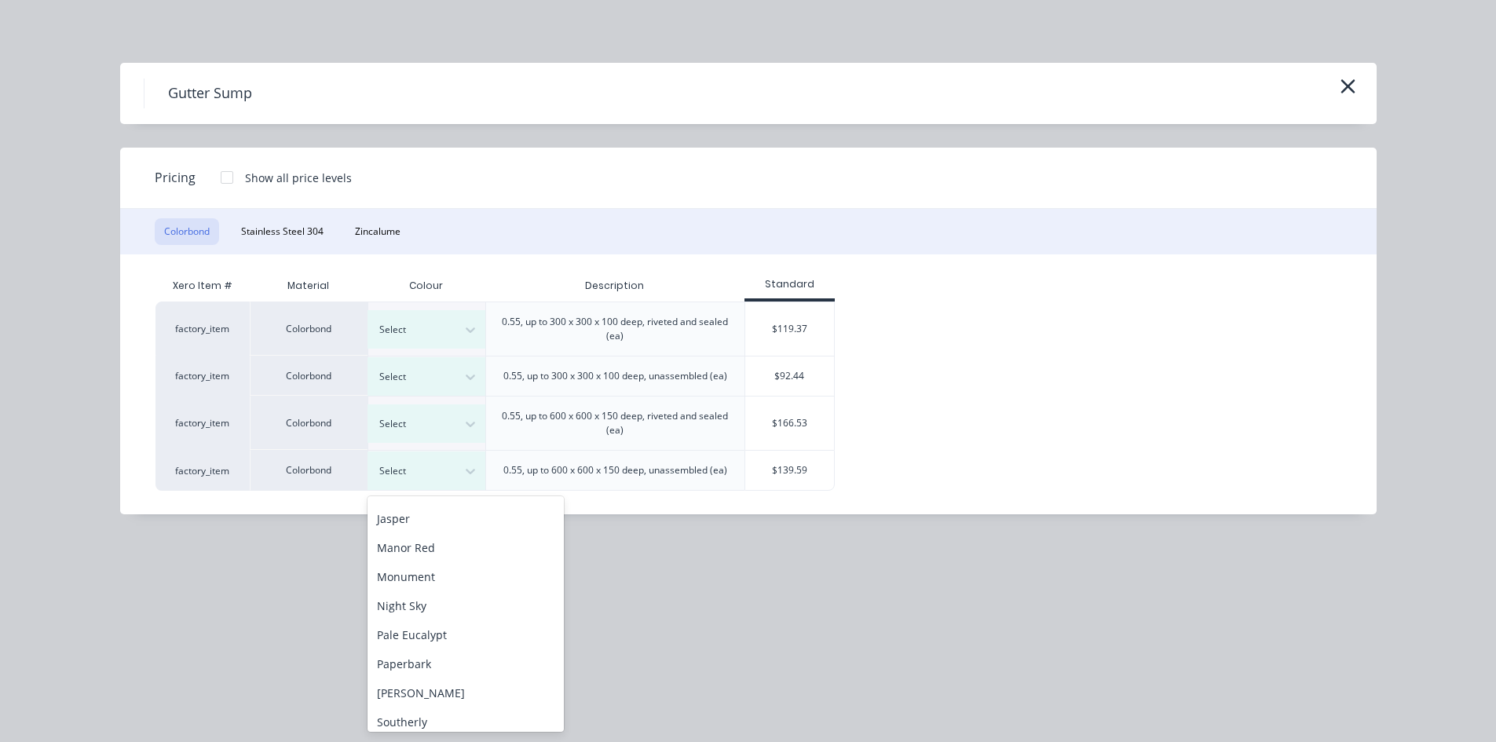
scroll to position [393, 0]
click at [443, 668] on div "Surfmist" at bounding box center [466, 673] width 196 height 29
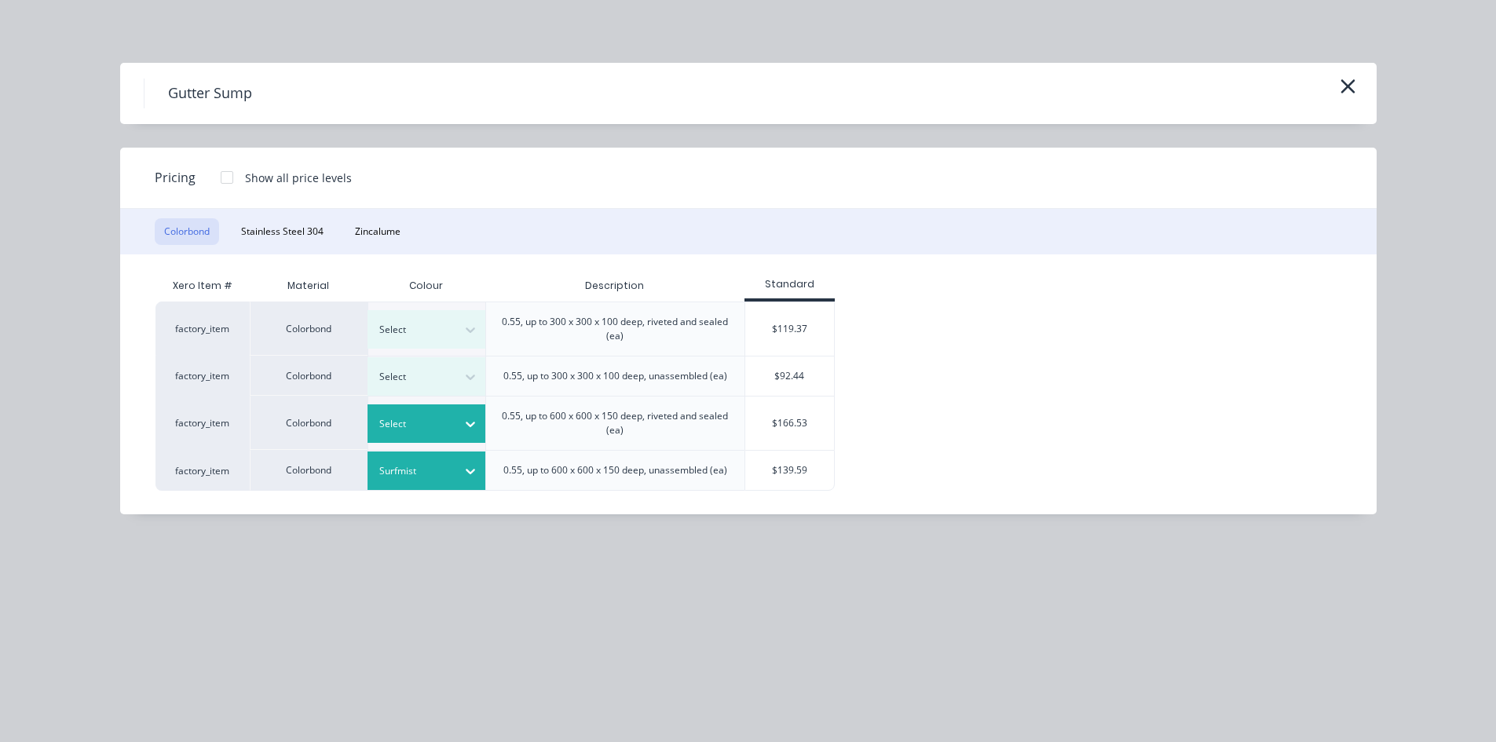
click at [459, 430] on div at bounding box center [470, 424] width 28 height 25
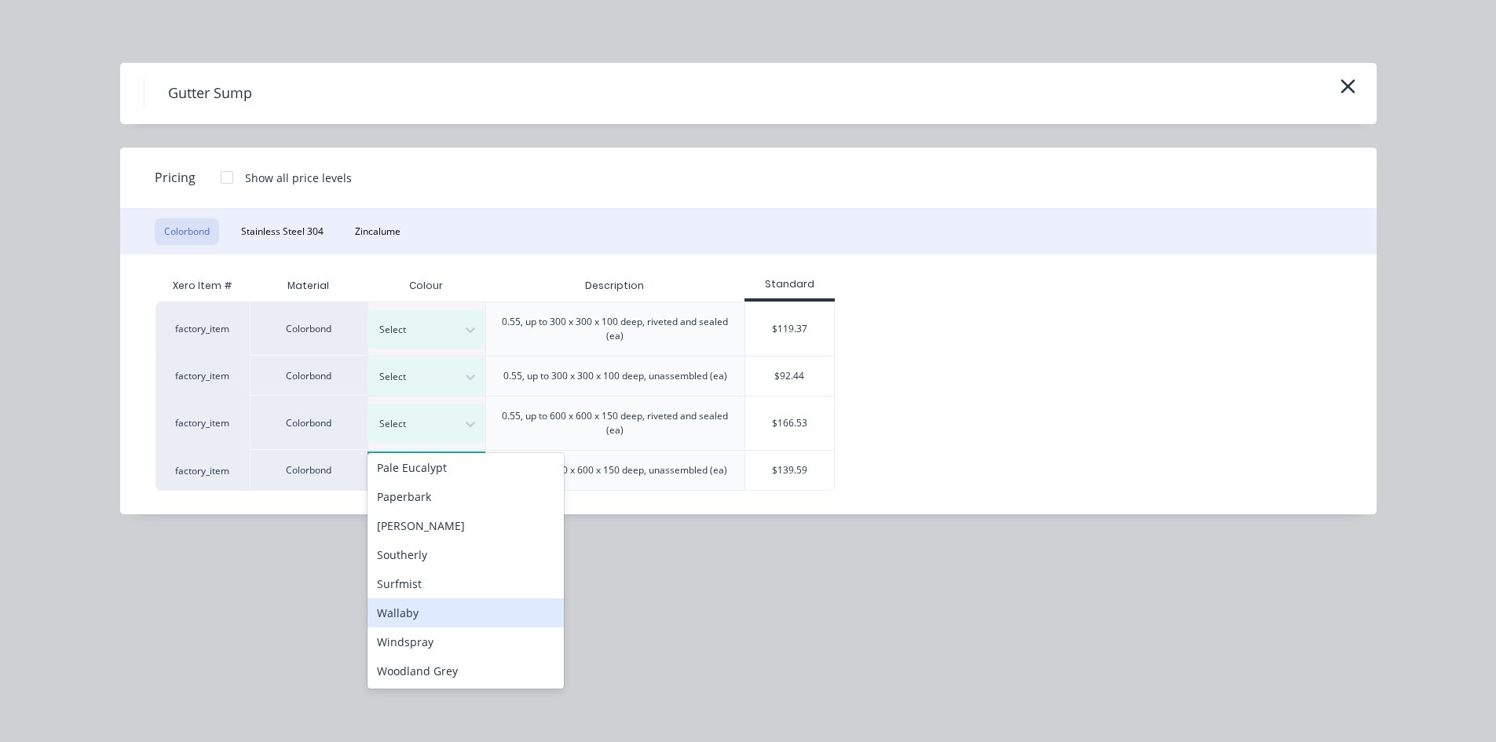
scroll to position [682, 0]
click at [463, 576] on div "Surfmist" at bounding box center [466, 579] width 196 height 29
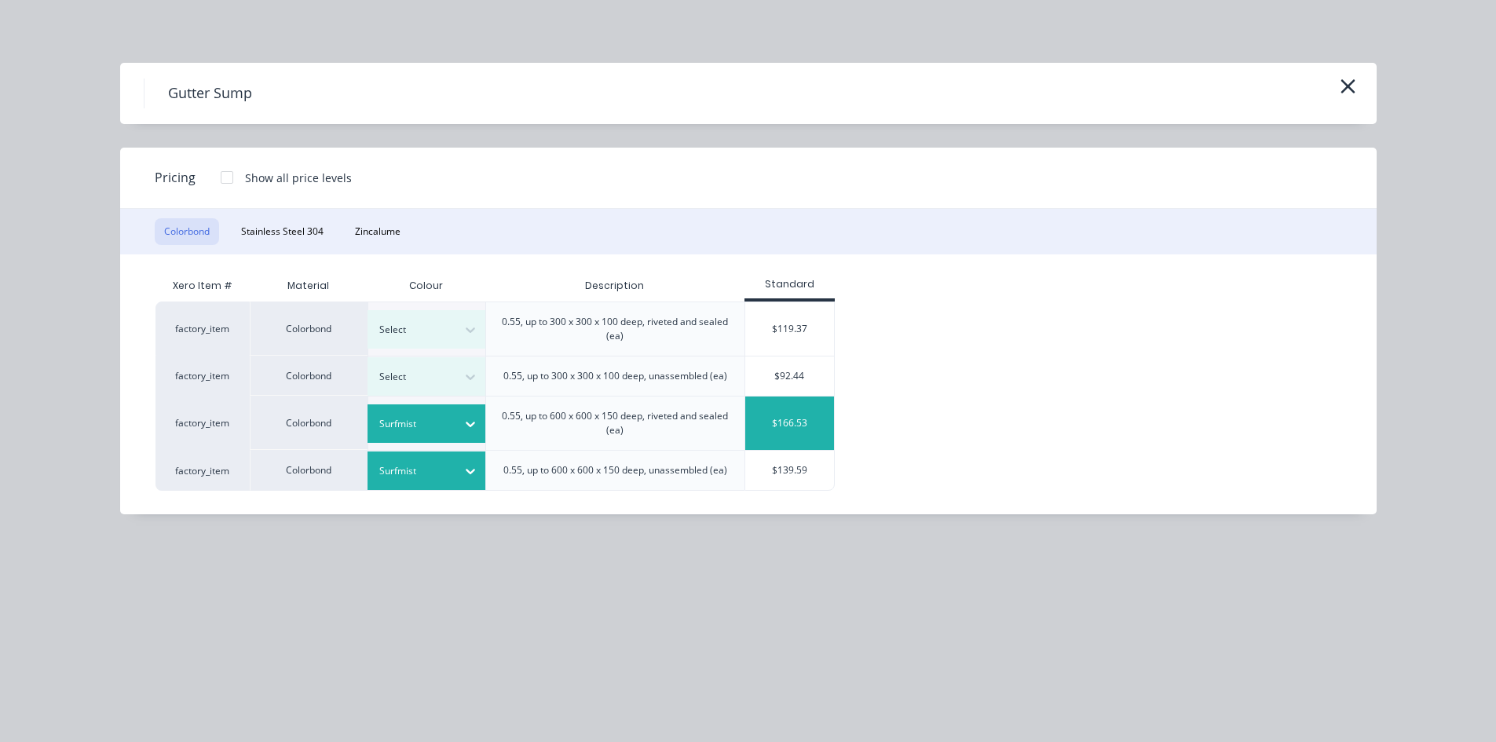
click at [802, 426] on div "$166.53" at bounding box center [789, 423] width 89 height 53
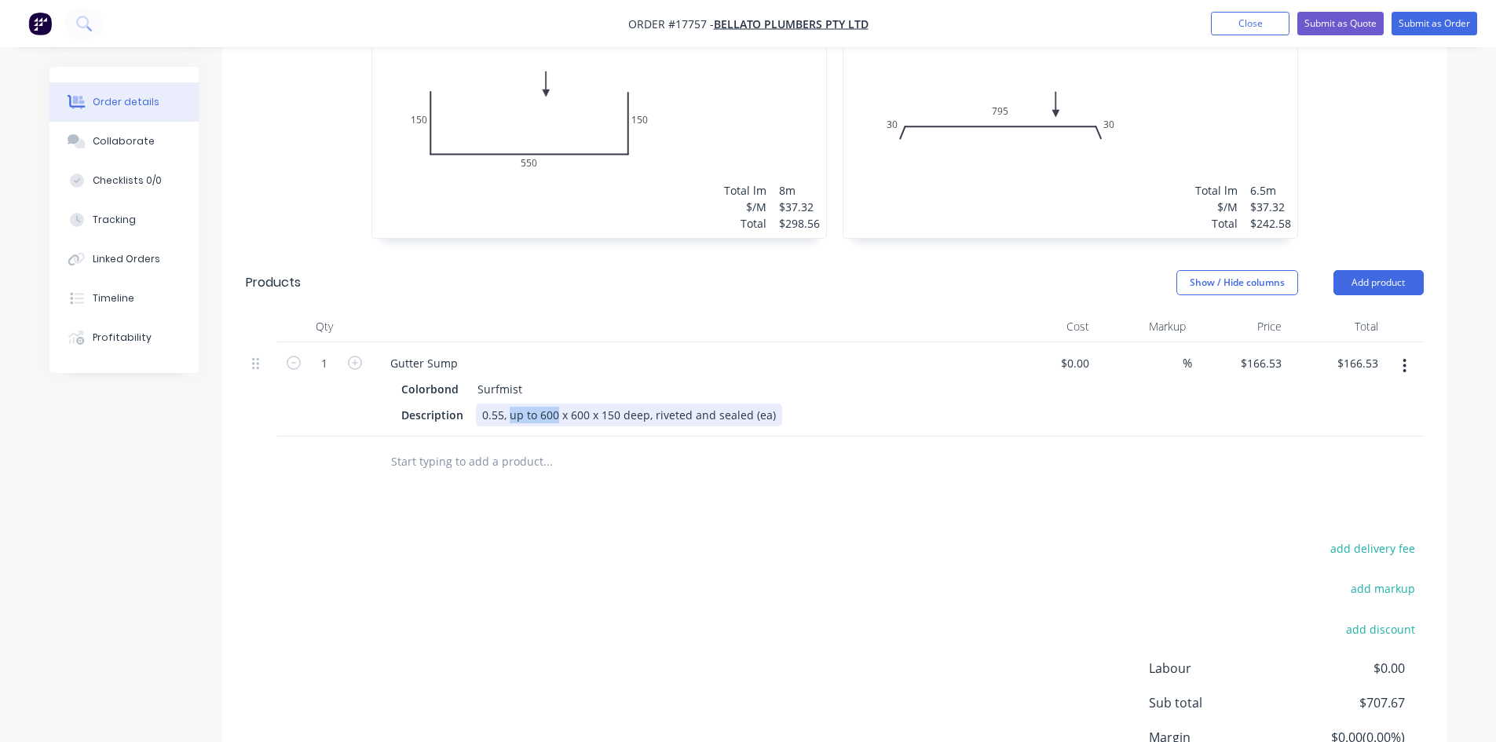
drag, startPoint x: 555, startPoint y: 370, endPoint x: 511, endPoint y: 373, distance: 44.1
click at [511, 404] on div "0.55, up to 600 x 600 x 150 deep, riveted and sealed (ea)" at bounding box center [629, 415] width 306 height 23
drag, startPoint x: 540, startPoint y: 365, endPoint x: 551, endPoint y: 365, distance: 10.2
click at [551, 404] on div "0.55, 500 x 600 x 150 deep, riveted and sealed (ea)" at bounding box center [614, 415] width 276 height 23
click at [900, 404] on div "Description 0.55, 500 x 510 x 150 deep, riveted and sealed (ea)" at bounding box center [682, 415] width 575 height 23
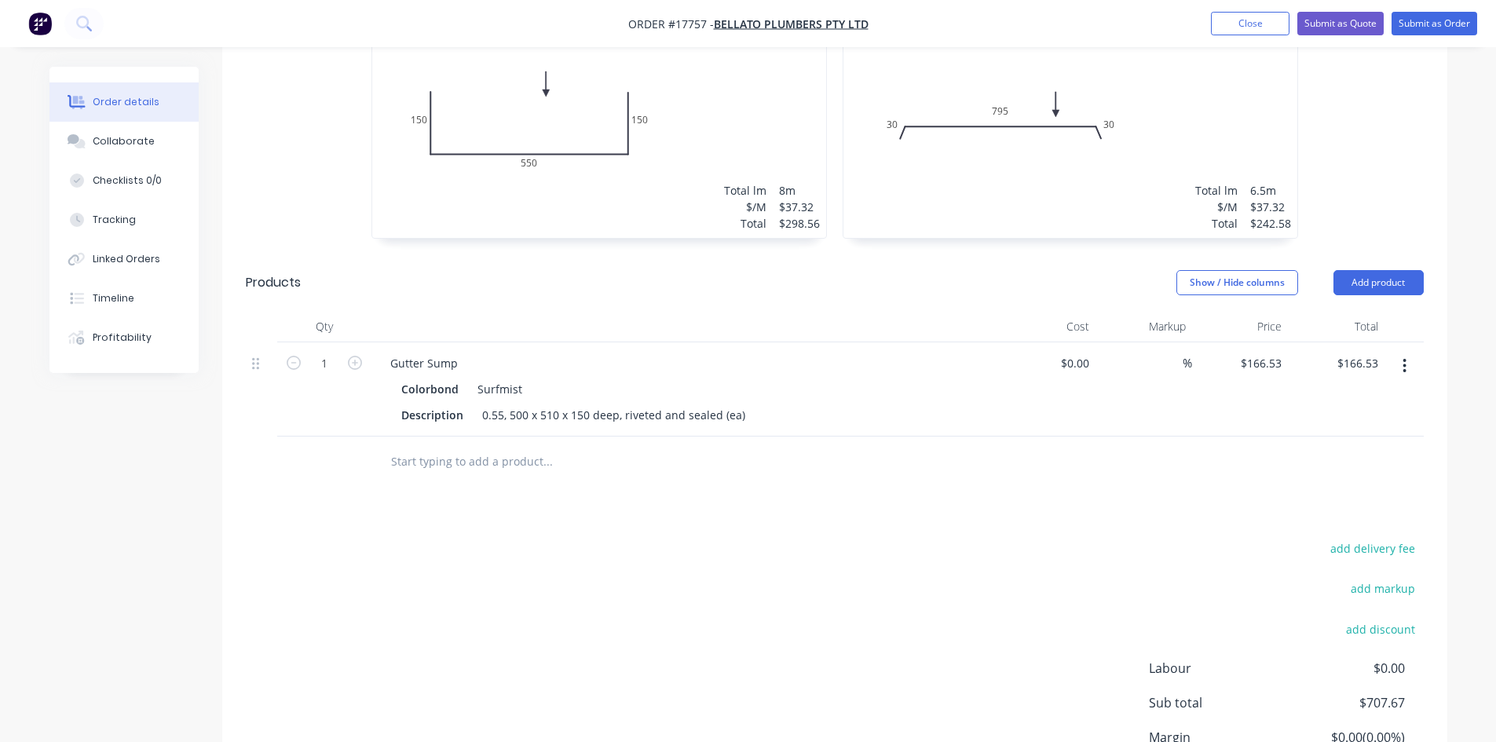
click at [909, 466] on div "Drawings Add drawing 0.55 Colorbond Surfmist Girth 850 1 0 150 550 150 0 150 55…" at bounding box center [834, 391] width 1225 height 946
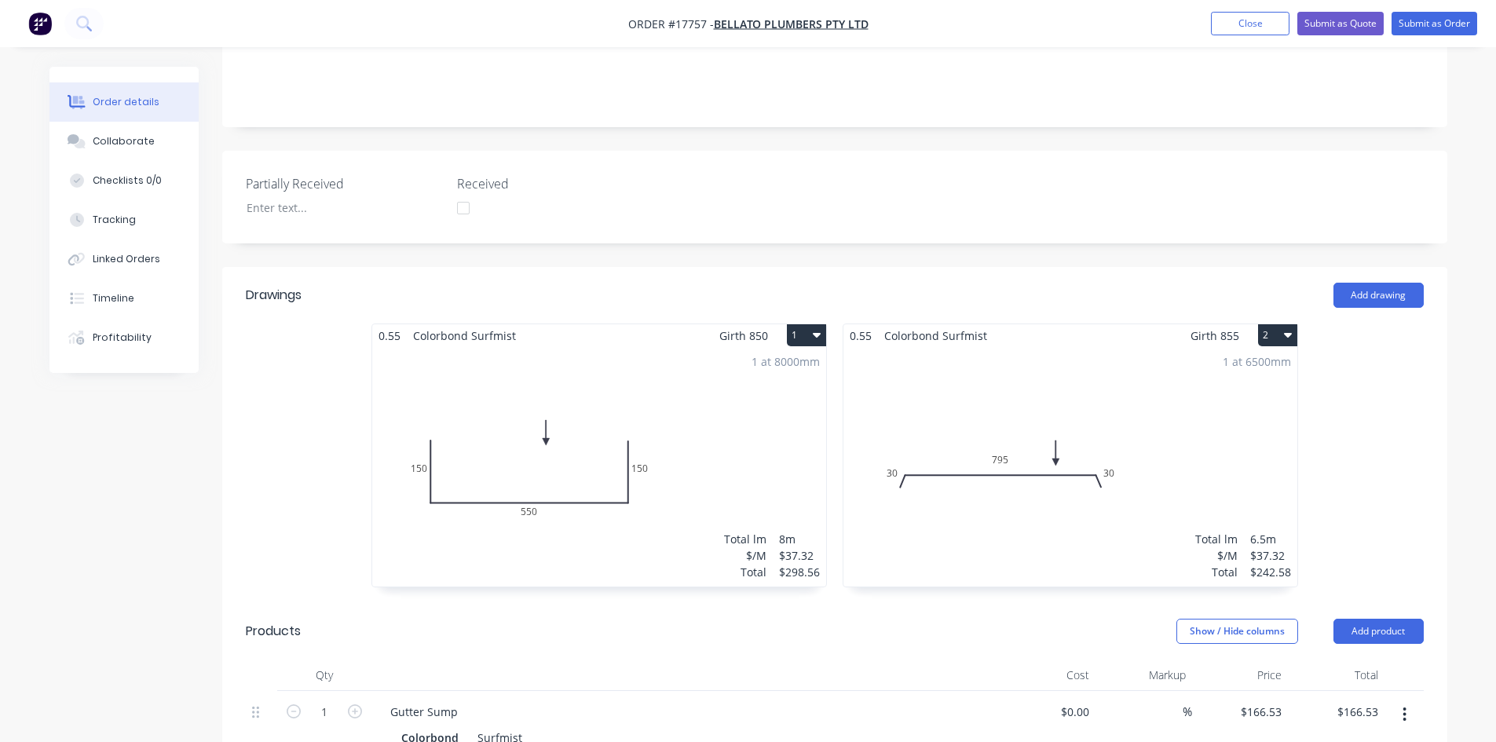
scroll to position [234, 0]
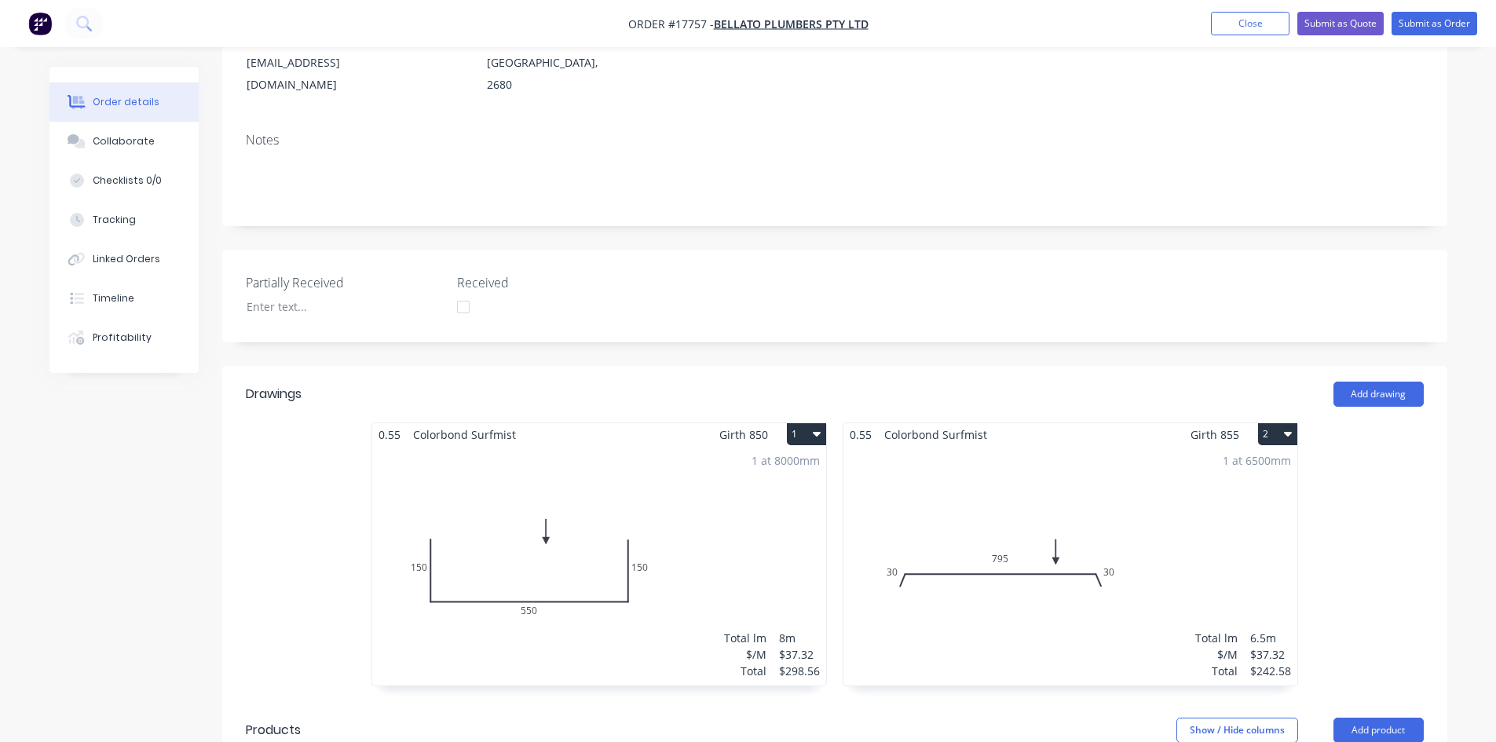
drag, startPoint x: 126, startPoint y: 137, endPoint x: 933, endPoint y: 158, distance: 807.7
click at [126, 136] on div "Collaborate" at bounding box center [124, 141] width 62 height 14
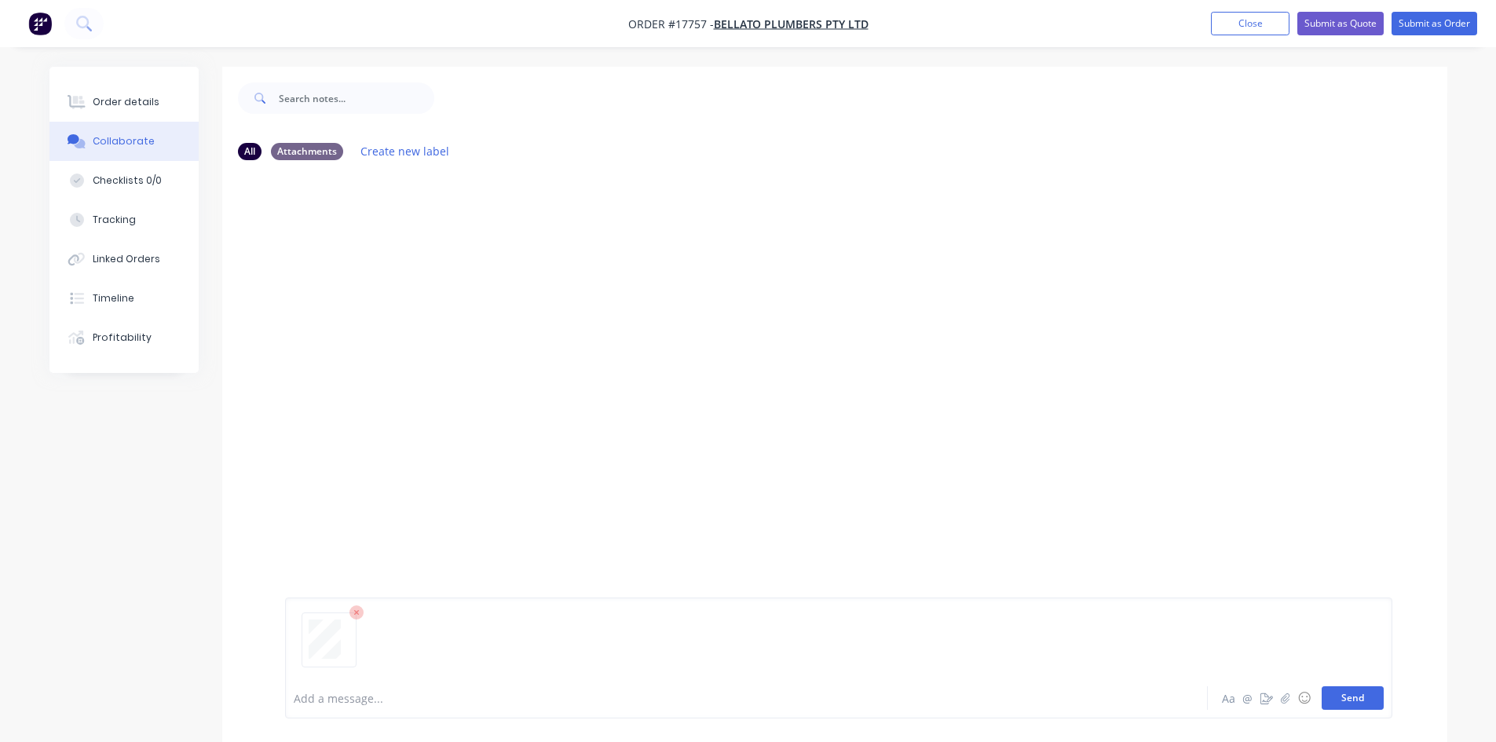
click at [1358, 696] on button "Send" at bounding box center [1353, 698] width 62 height 24
click at [137, 101] on div "Order details" at bounding box center [126, 102] width 67 height 14
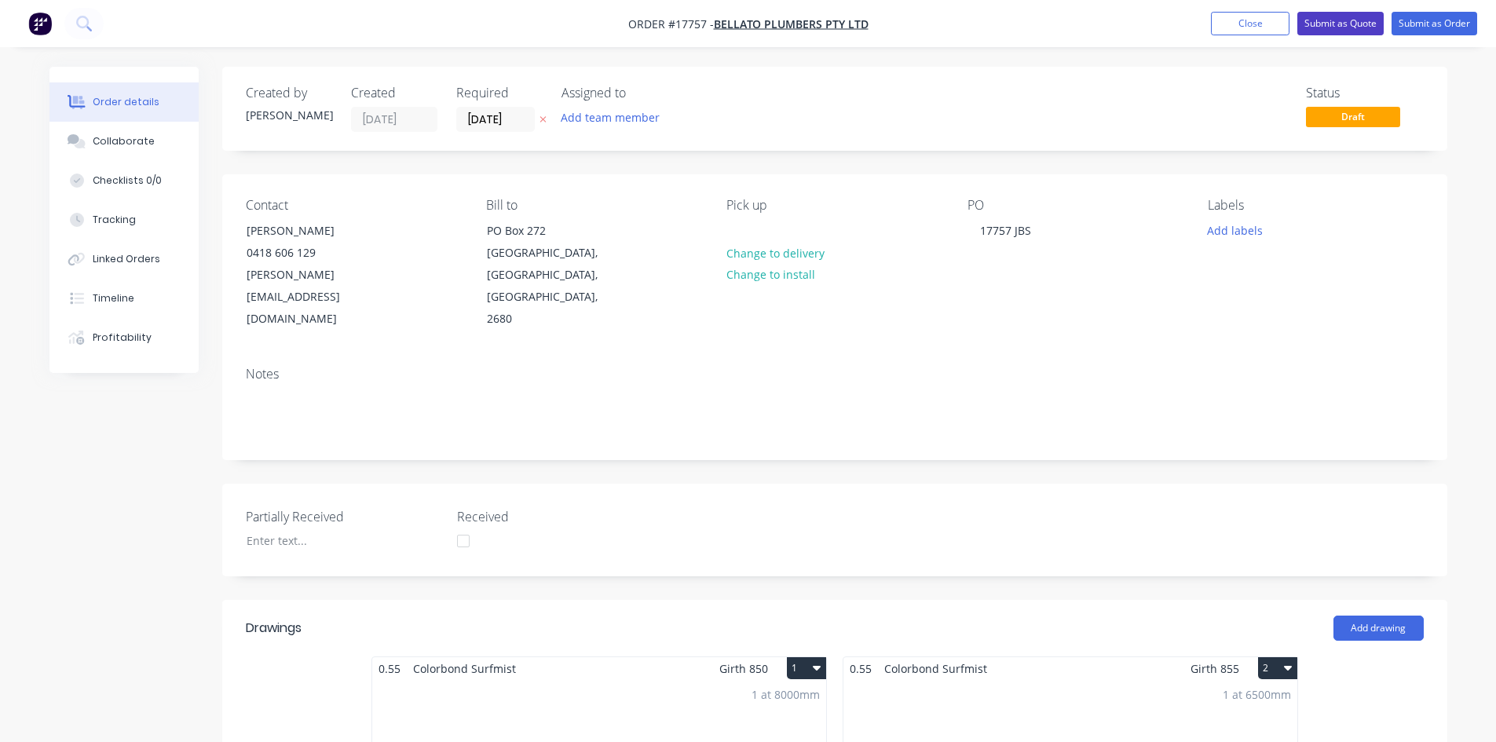
click at [1353, 23] on button "Submit as Quote" at bounding box center [1341, 24] width 86 height 24
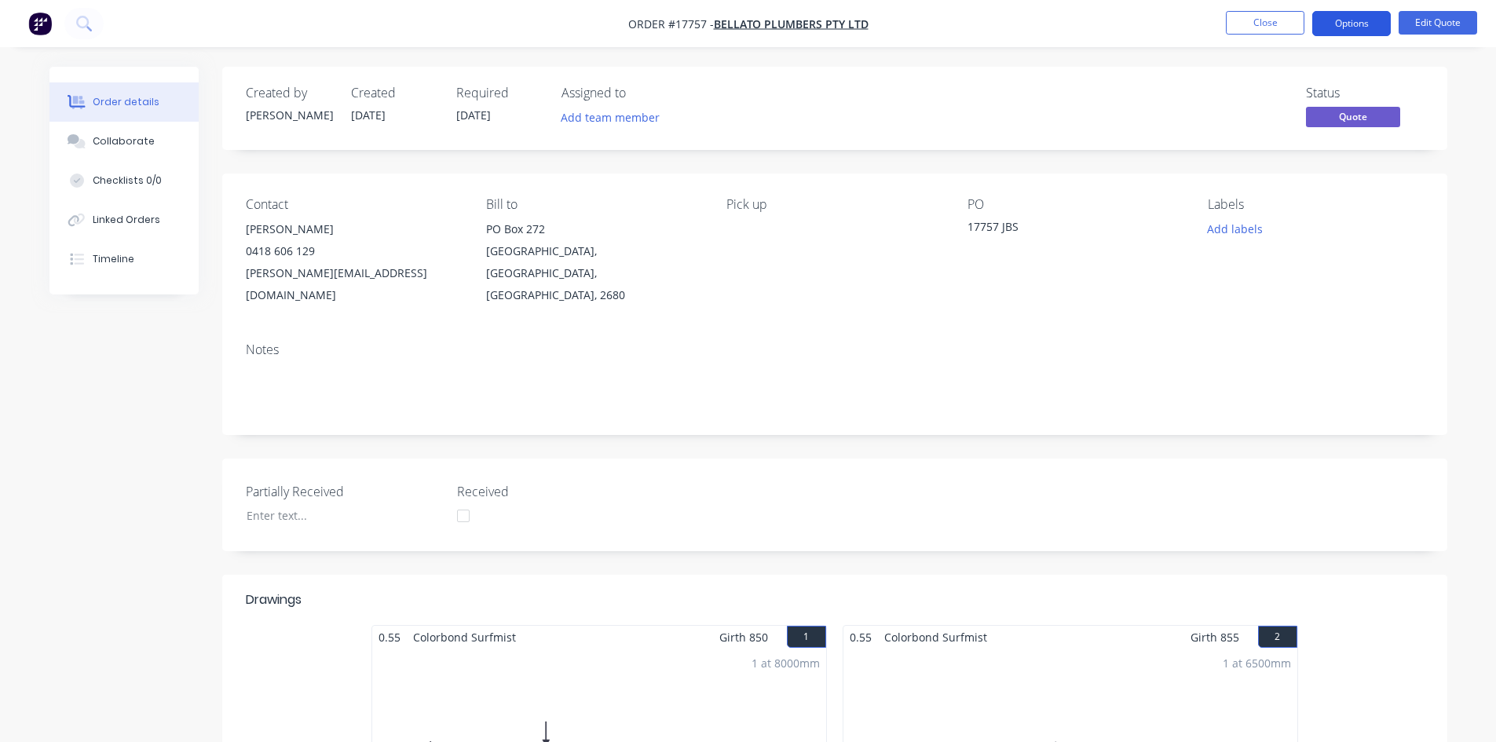
click at [1342, 27] on button "Options" at bounding box center [1351, 23] width 79 height 25
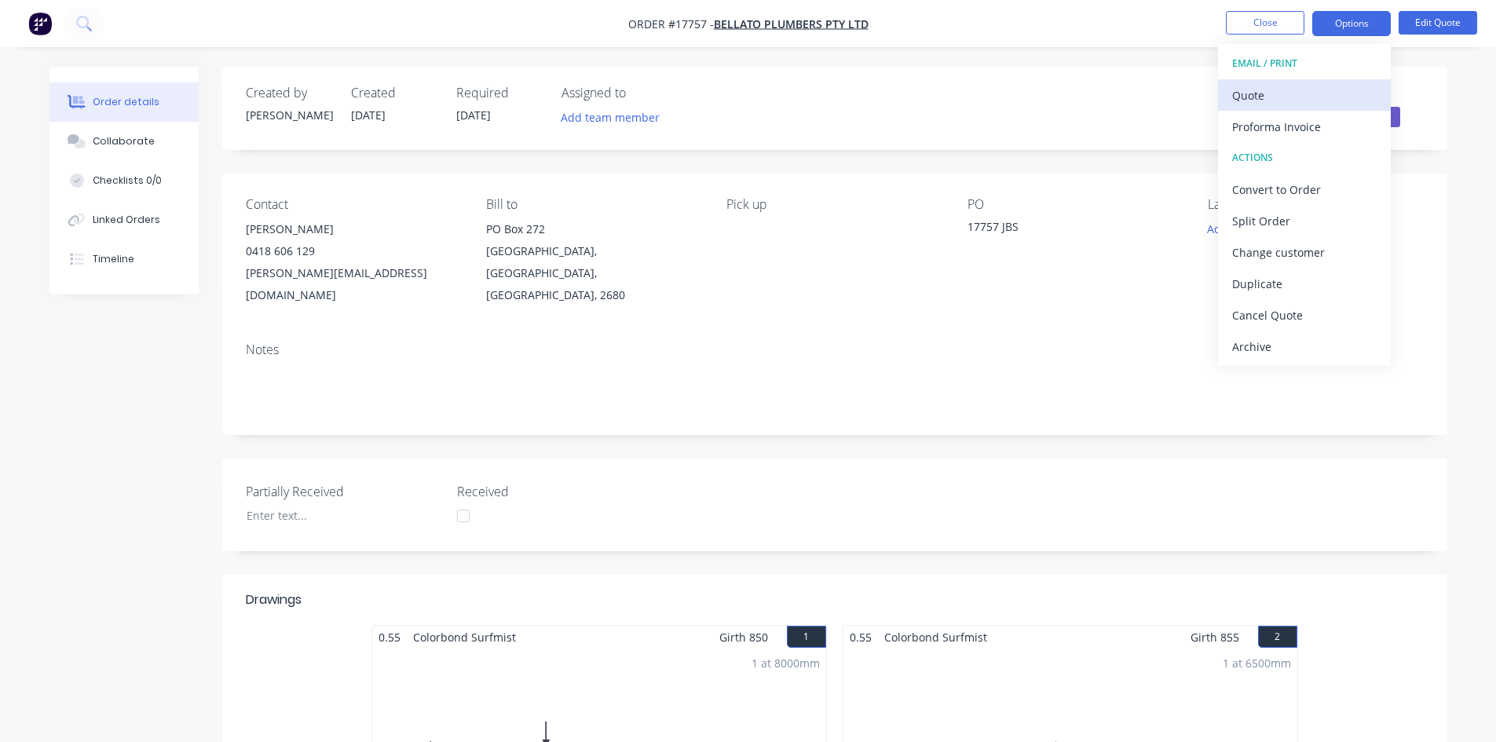
click at [1289, 97] on div "Quote" at bounding box center [1304, 95] width 145 height 23
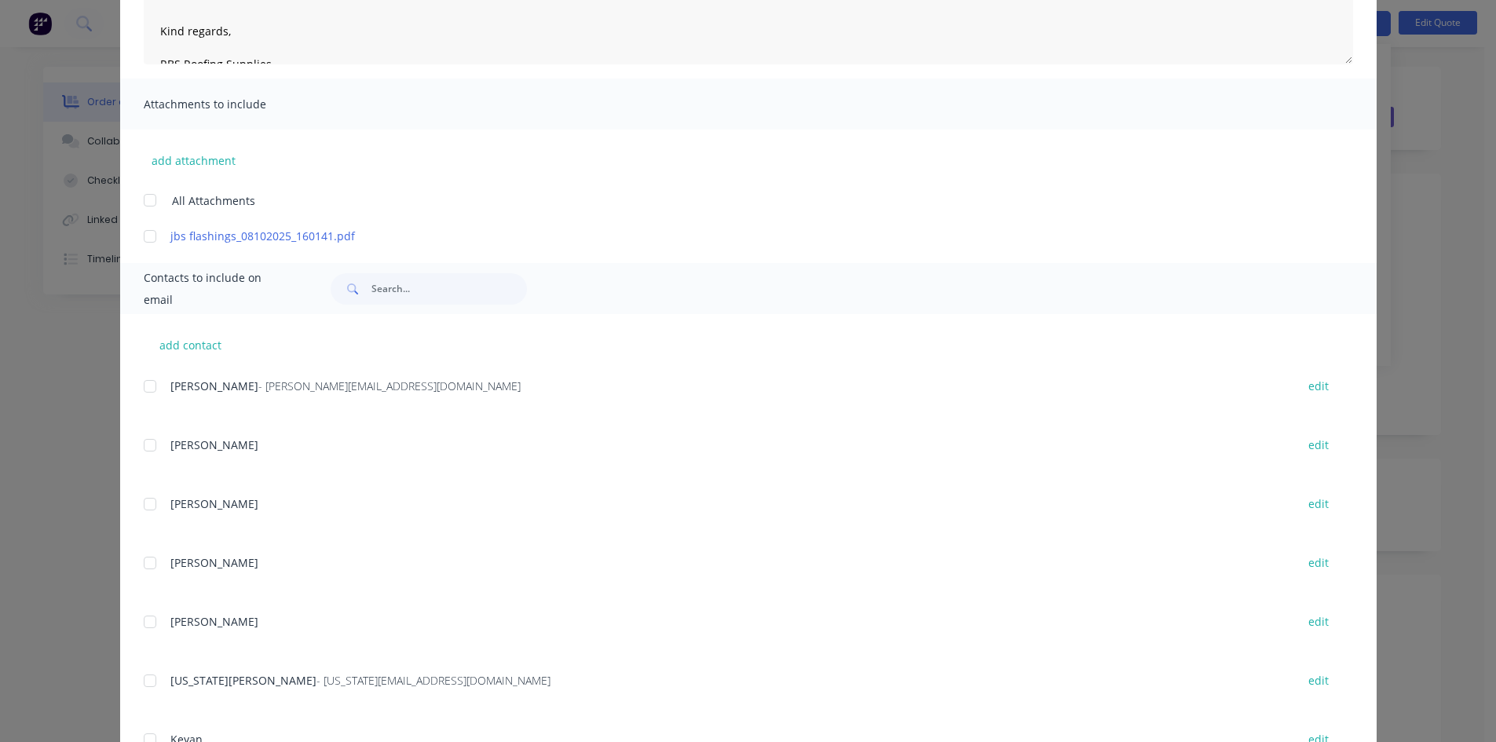
scroll to position [298, 0]
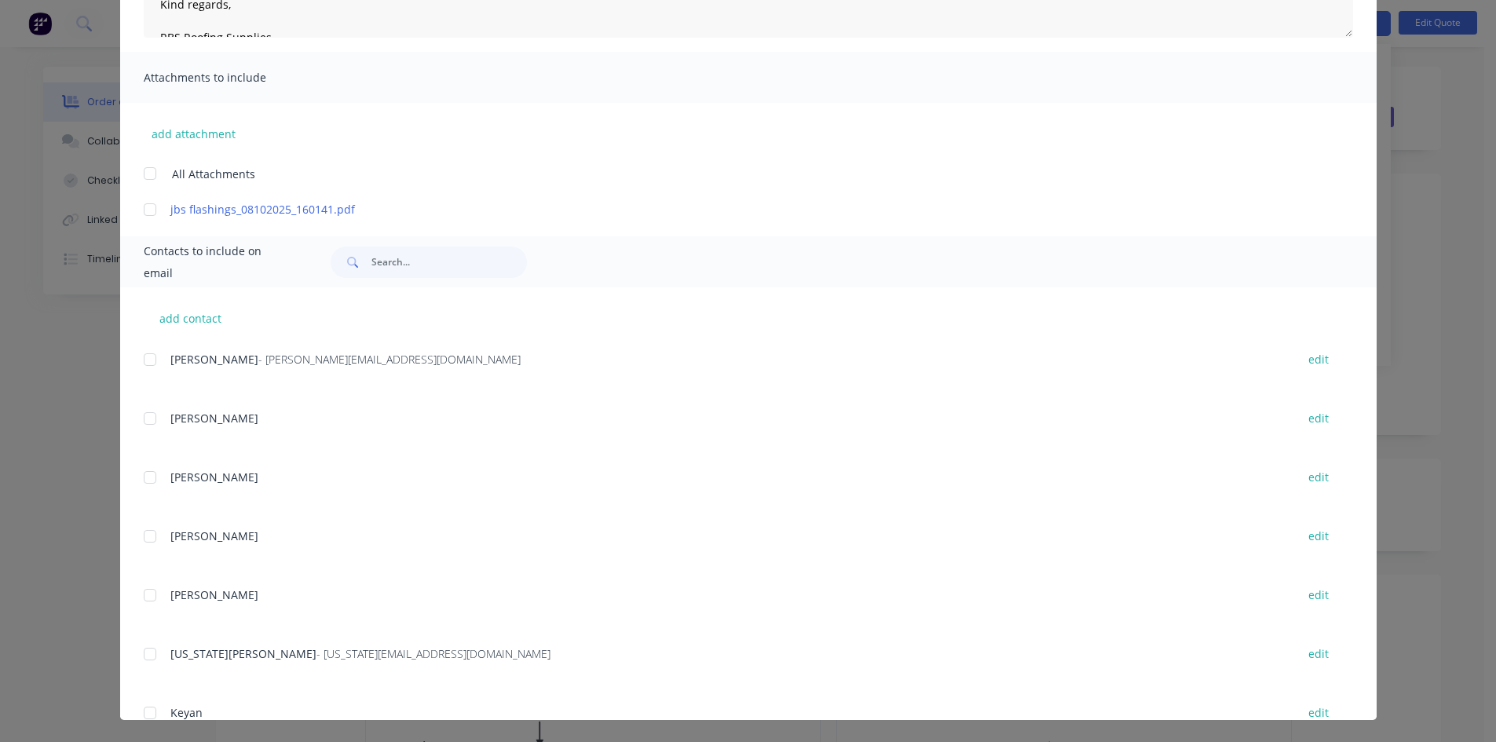
click at [152, 363] on div at bounding box center [149, 359] width 31 height 31
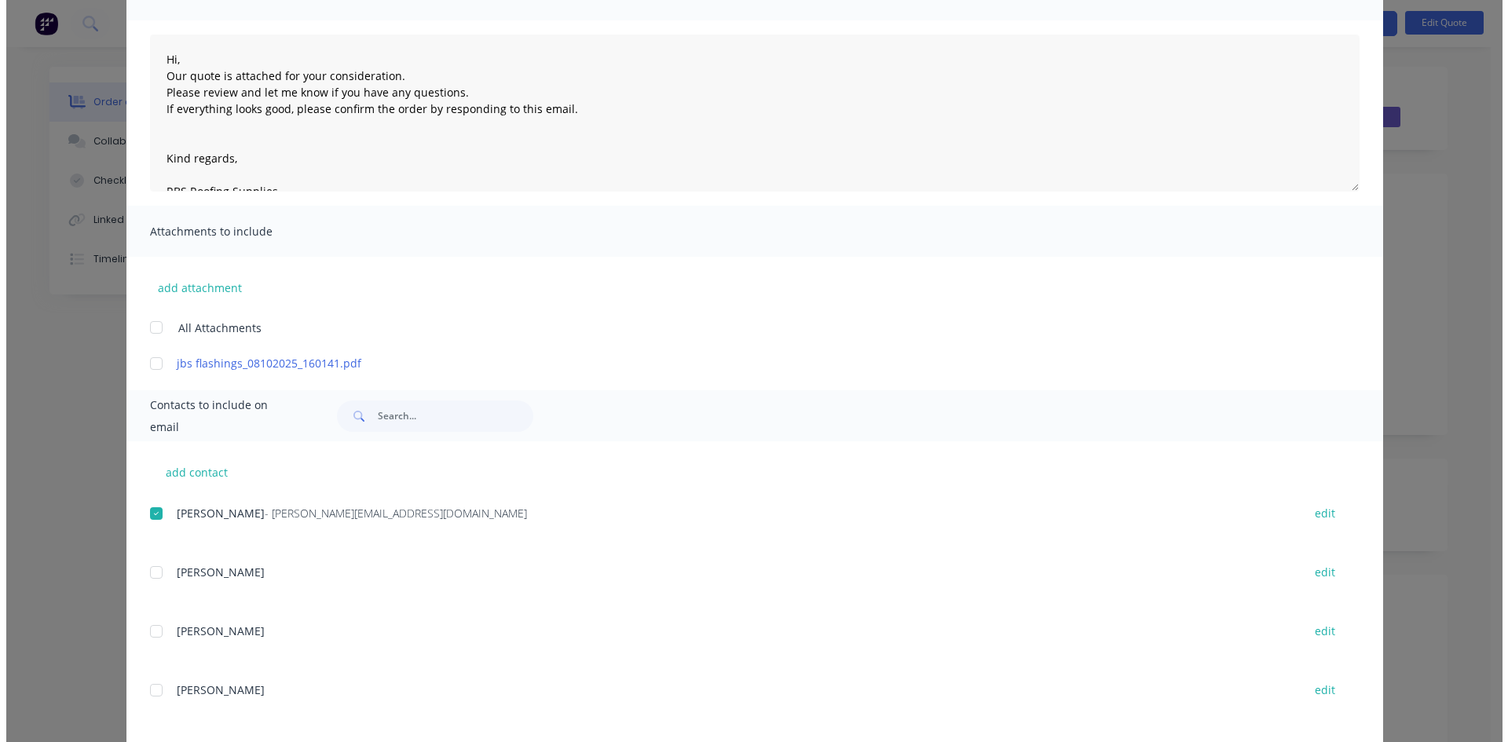
scroll to position [0, 0]
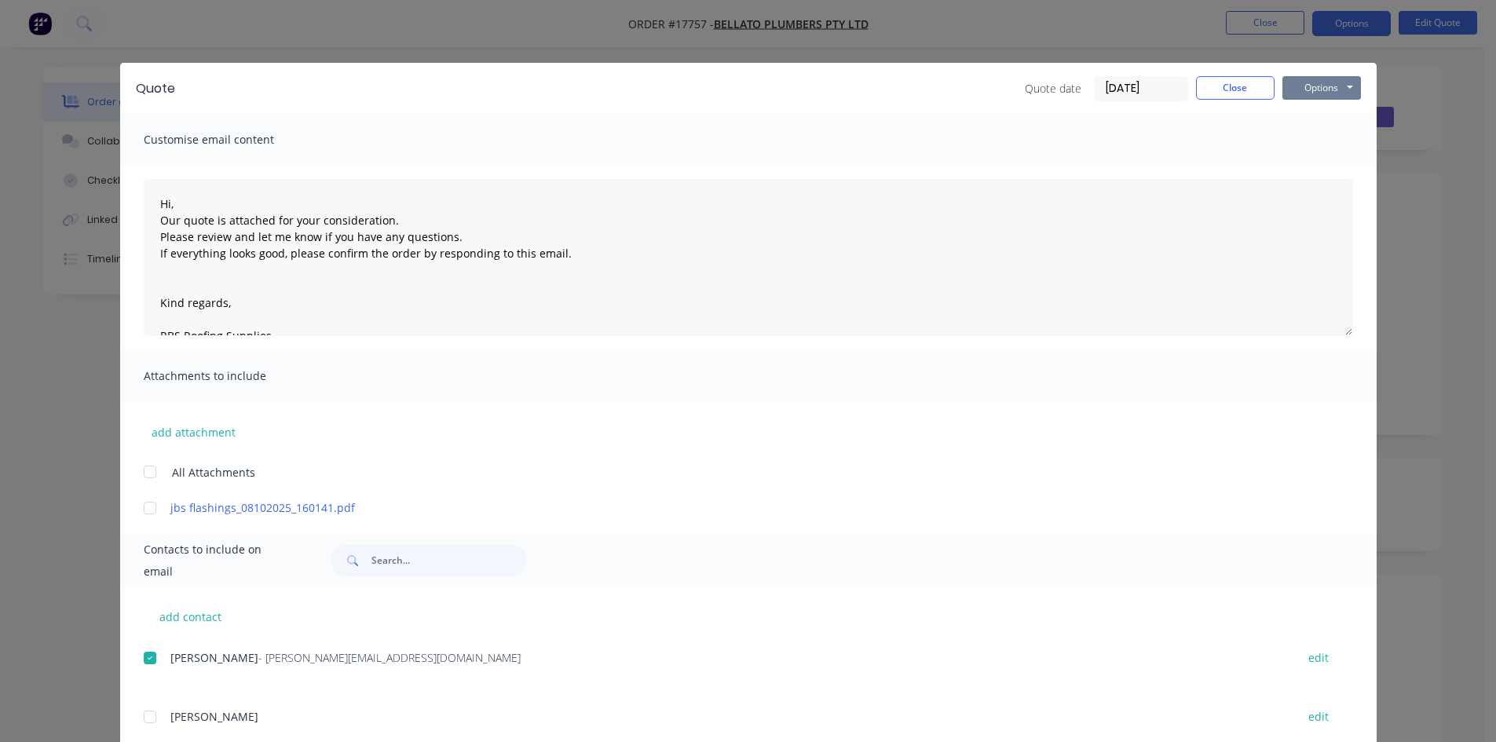
click at [1315, 88] on button "Options" at bounding box center [1322, 88] width 79 height 24
click at [1337, 165] on button "Email" at bounding box center [1333, 168] width 101 height 26
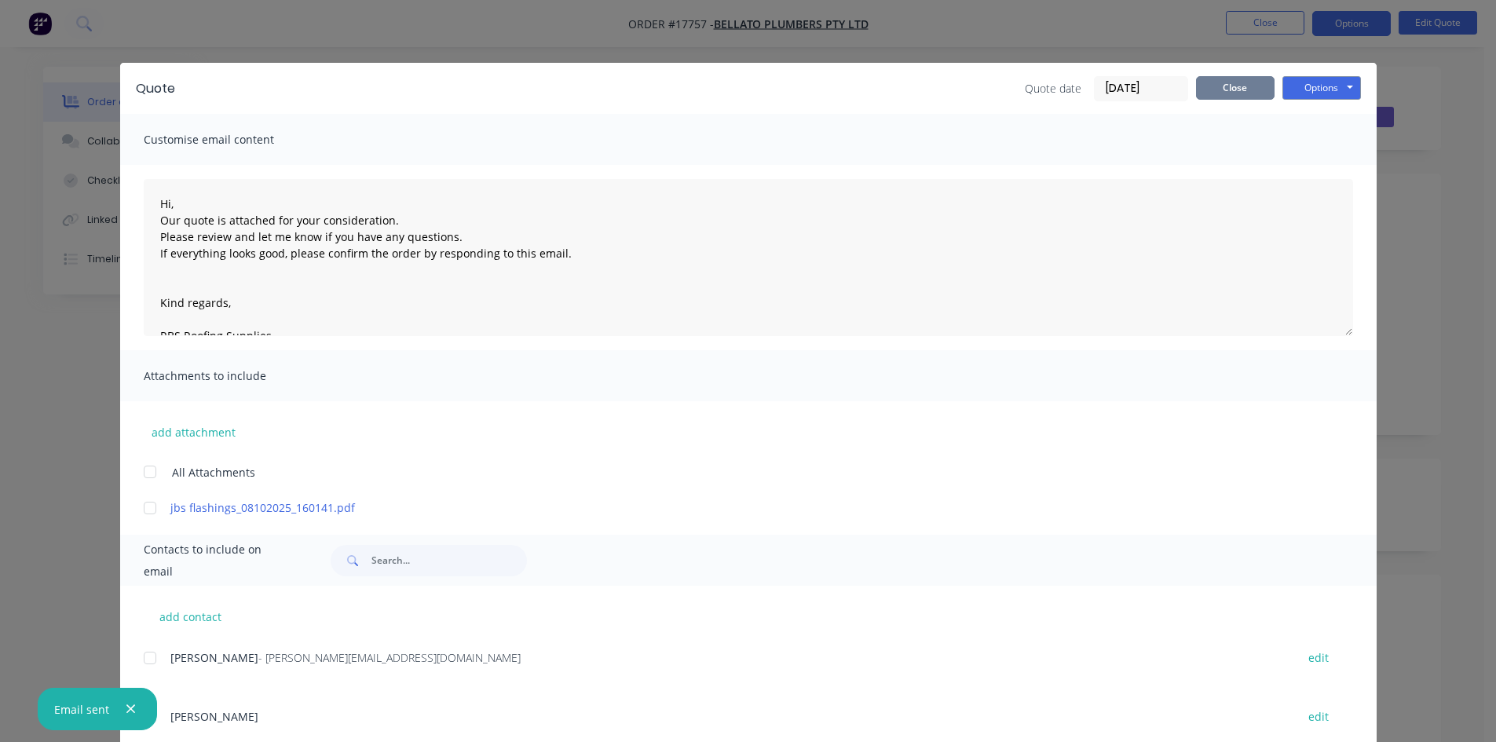
click at [1257, 79] on button "Close" at bounding box center [1235, 88] width 79 height 24
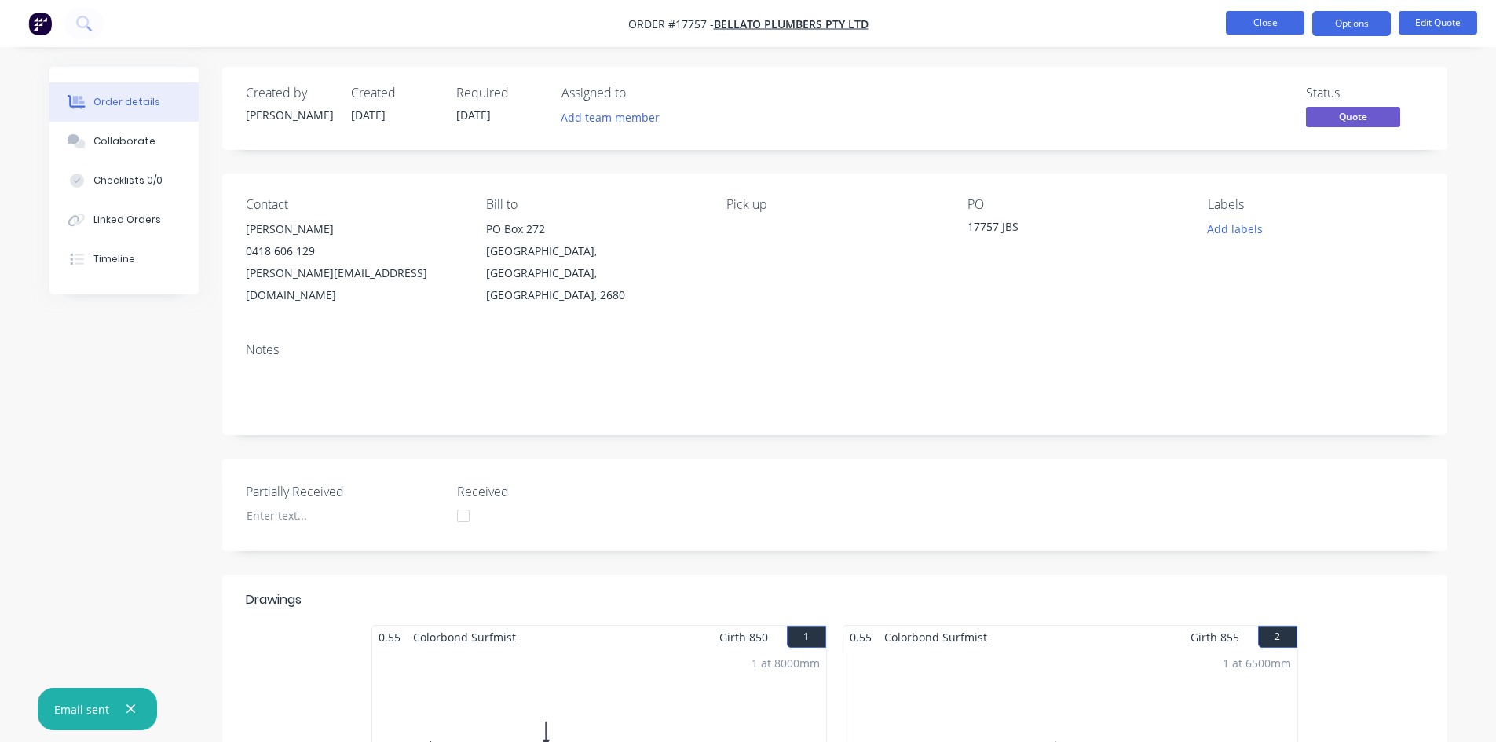
click at [1270, 27] on button "Close" at bounding box center [1265, 23] width 79 height 24
